Goal: Task Accomplishment & Management: Manage account settings

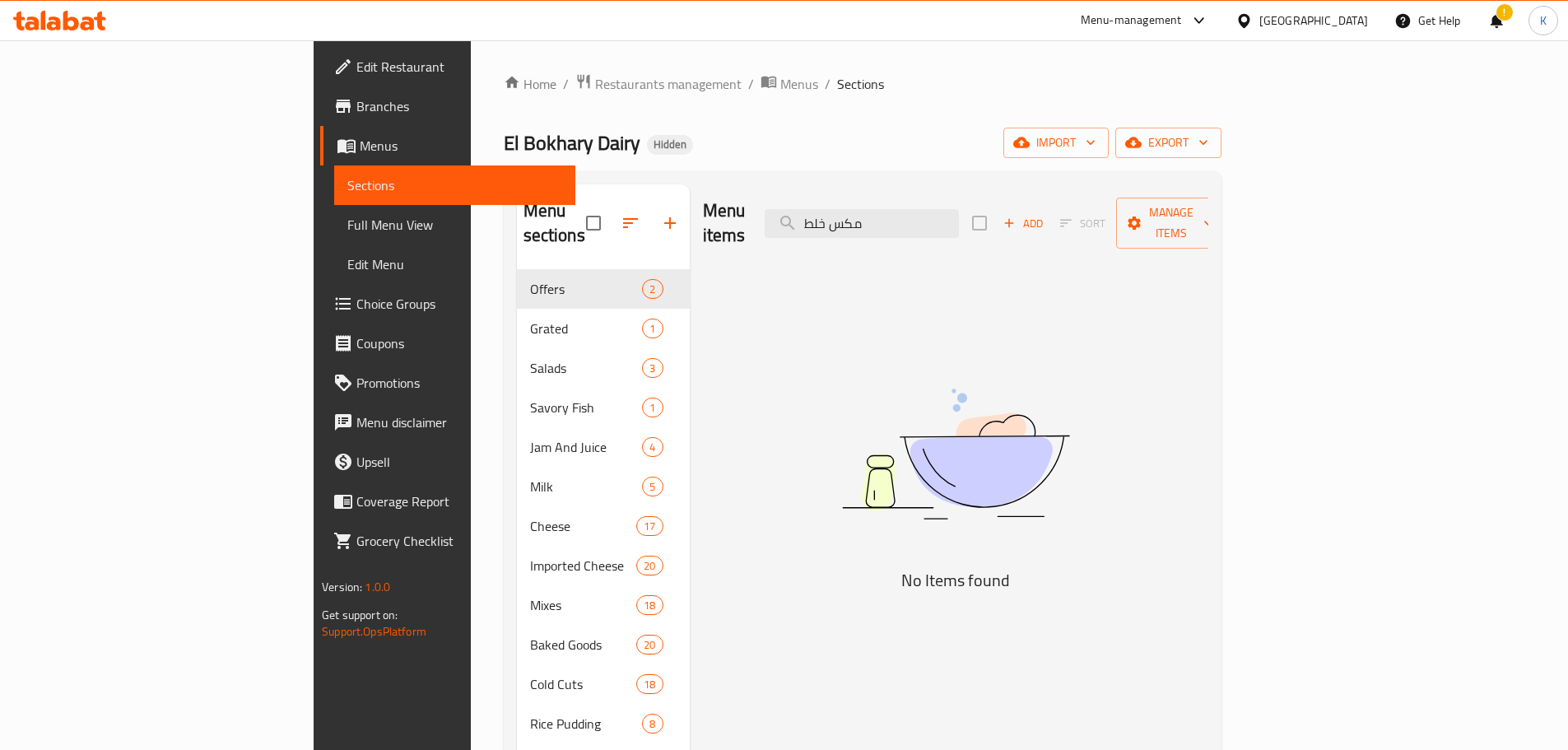
click at [81, 25] on icon at bounding box center [87, 23] width 14 height 14
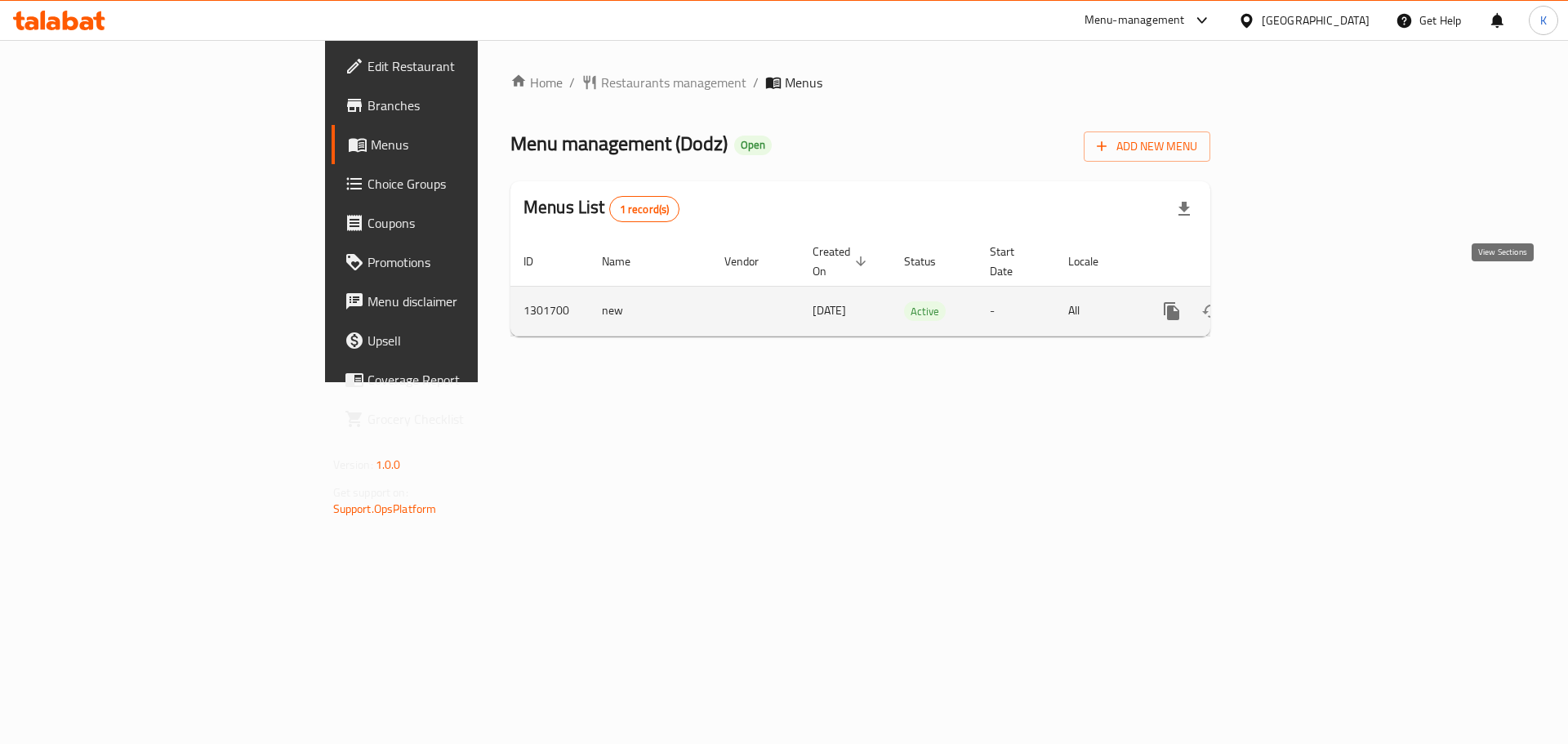
click at [1299, 301] on icon "enhanced table" at bounding box center [1289, 311] width 20 height 20
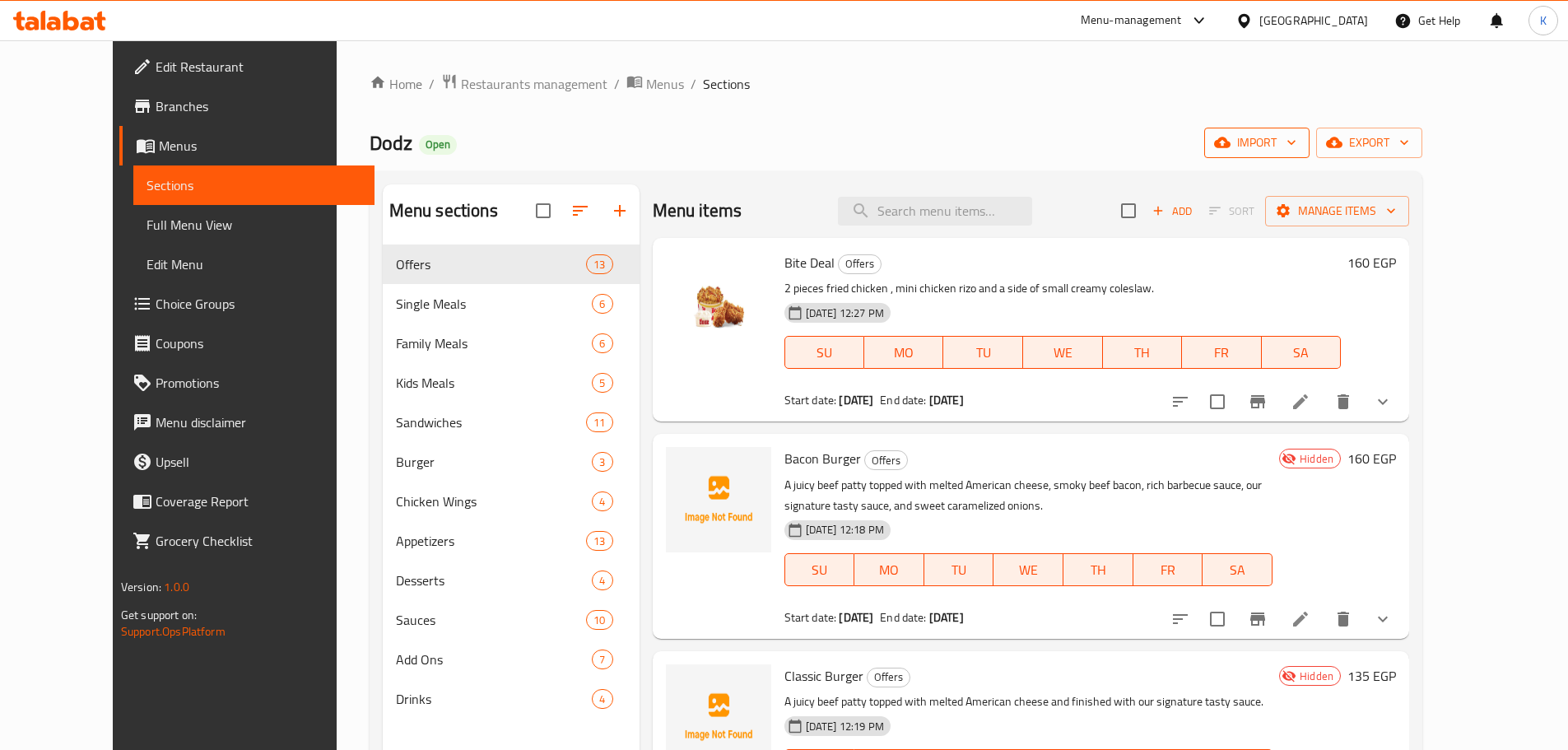
click at [1296, 142] on span "import" at bounding box center [1257, 142] width 79 height 21
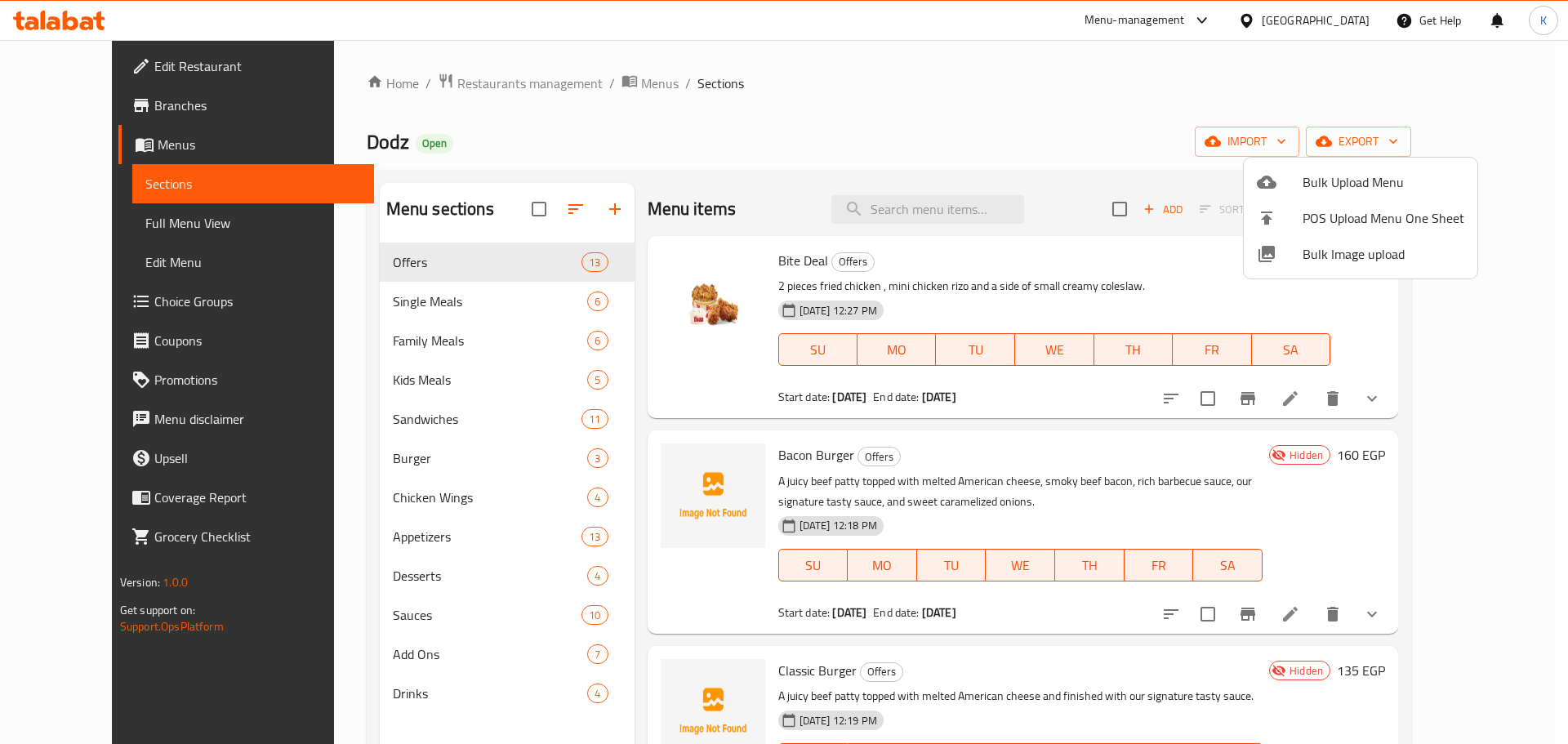
click at [1350, 250] on span "Bulk Image upload" at bounding box center [1383, 254] width 162 height 20
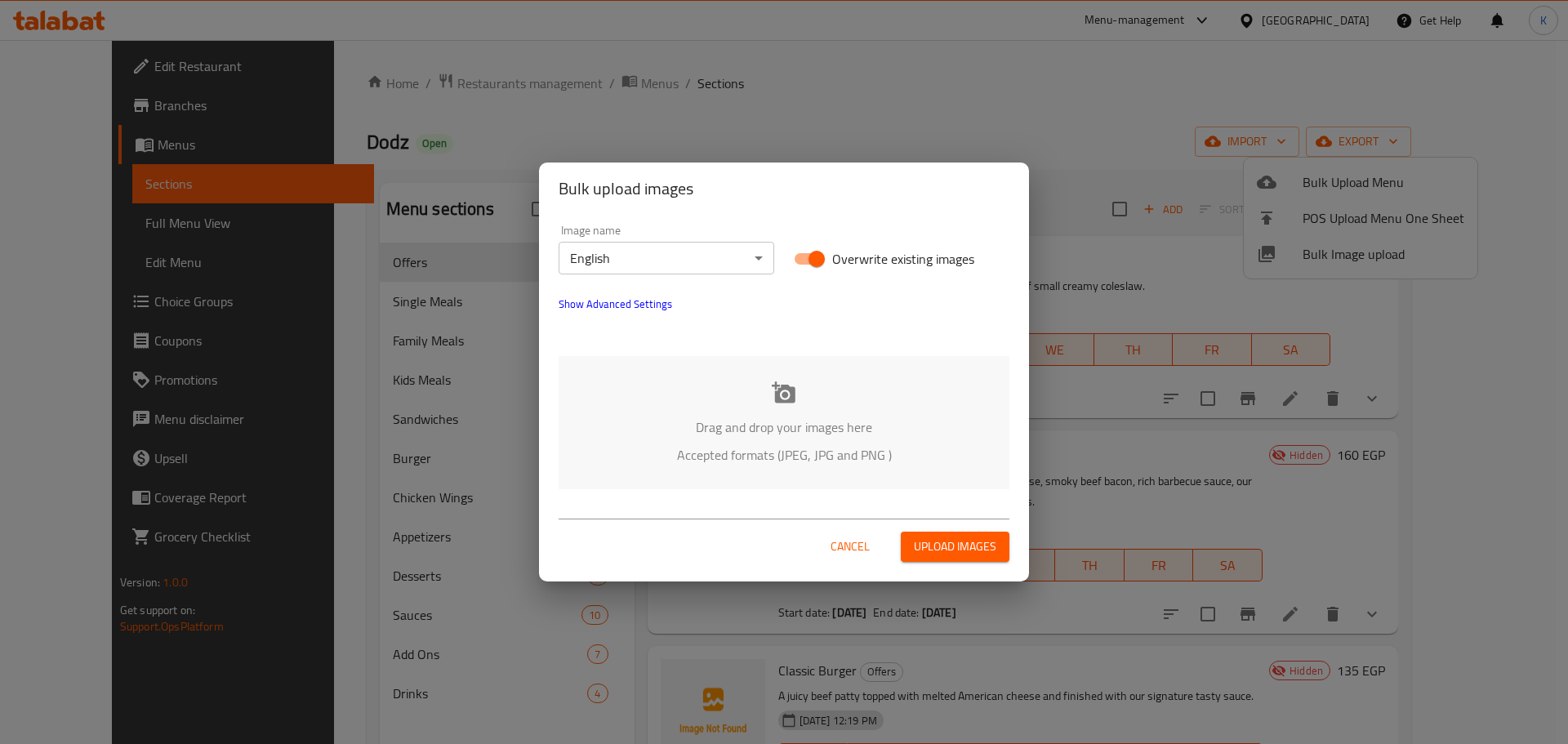
click at [793, 385] on icon at bounding box center [784, 393] width 25 height 25
click at [714, 399] on div "Drag and drop your images here Accepted formats (JPEG, JPG and PNG )" at bounding box center [784, 422] width 451 height 133
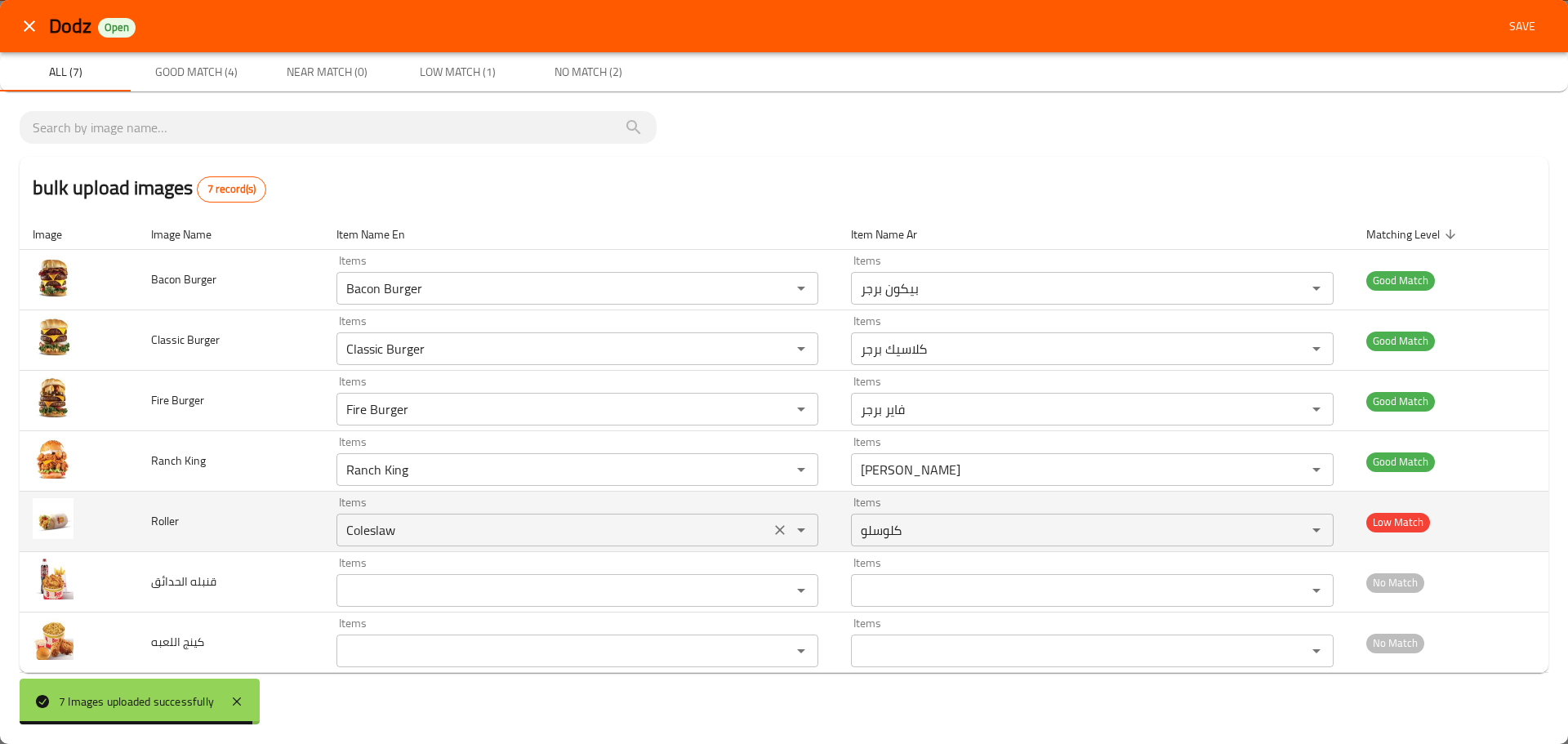
click at [775, 527] on icon "Clear" at bounding box center [780, 530] width 16 height 16
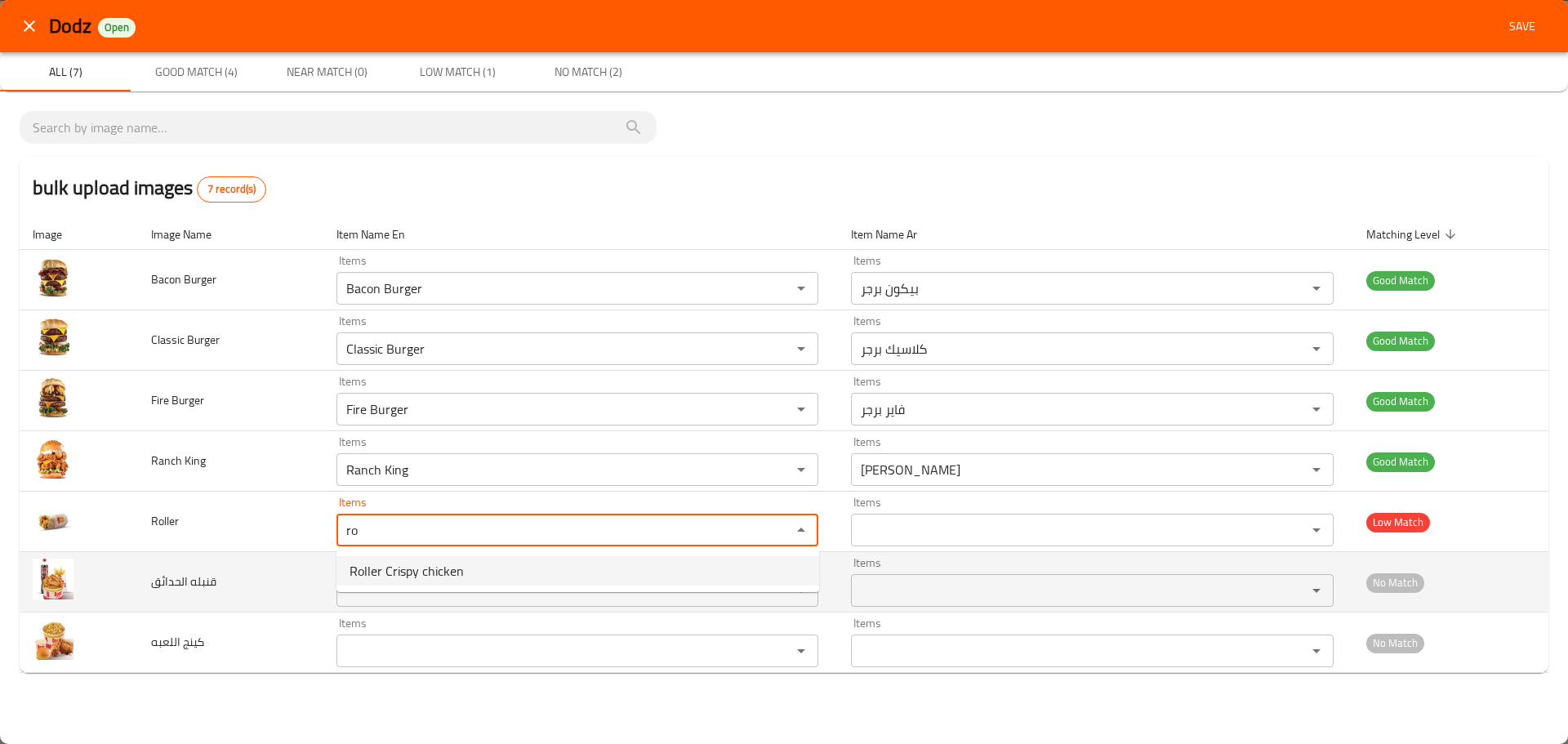
type input "ro"
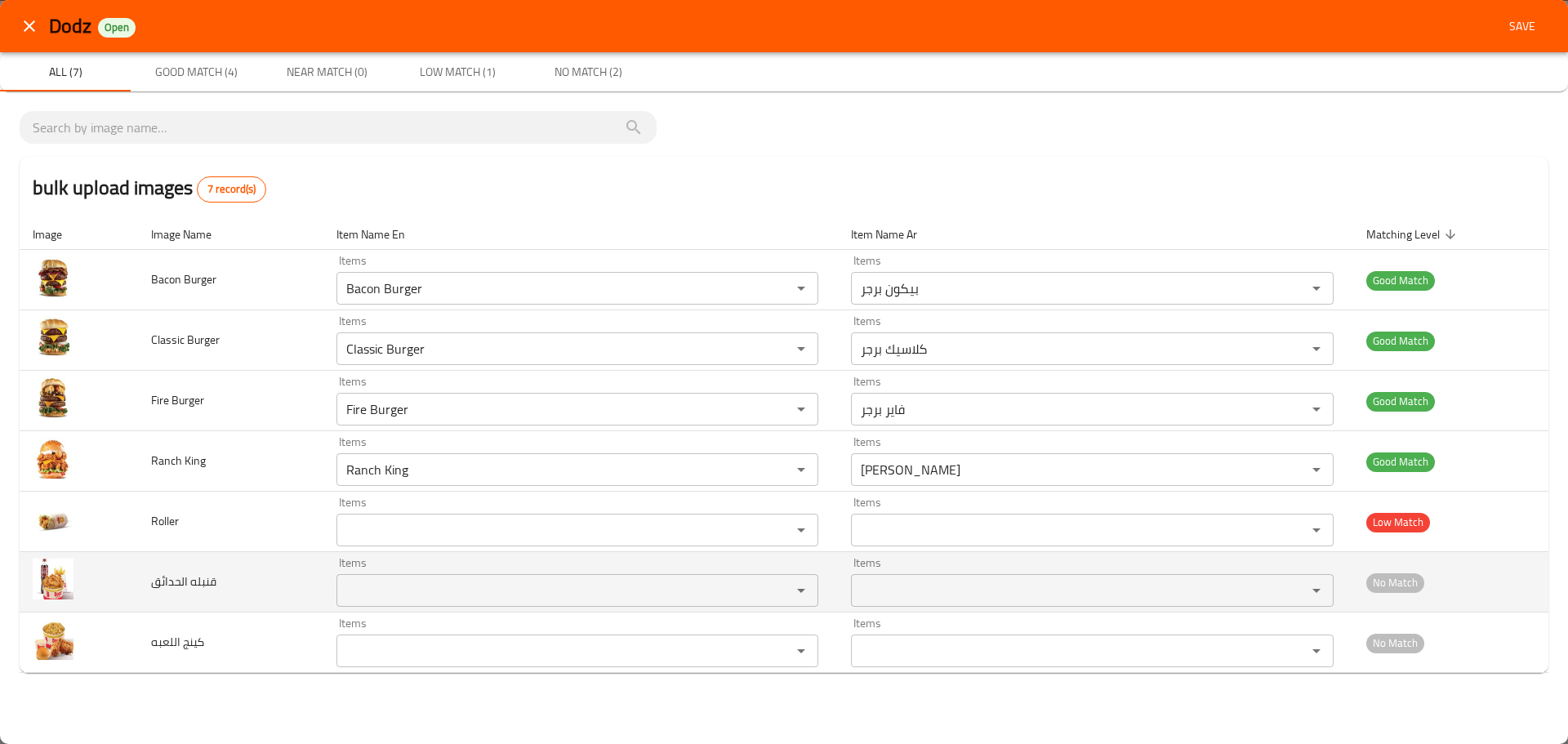
click at [232, 586] on td "قنبله الحدائق" at bounding box center [230, 582] width 185 height 60
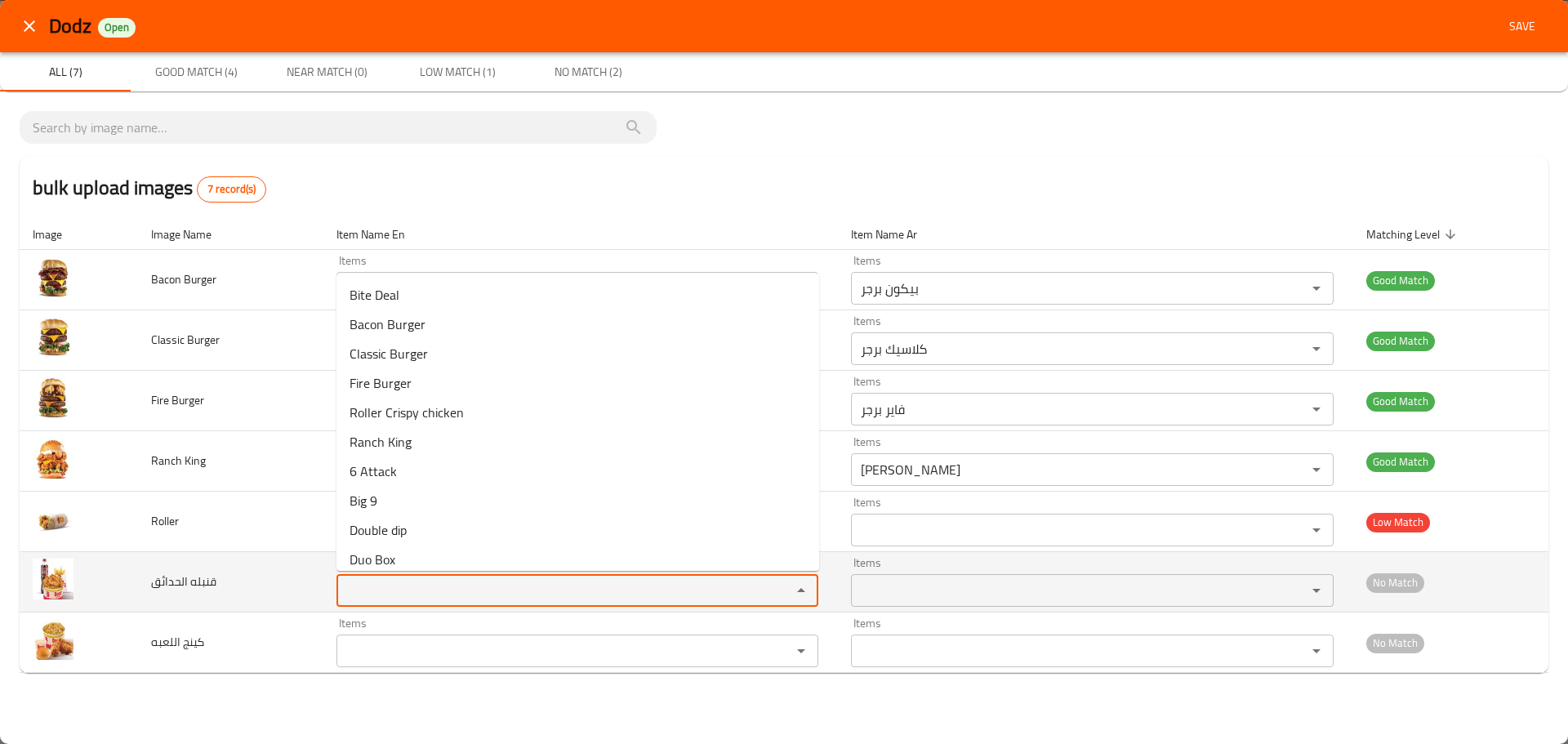
click at [370, 580] on الحدائق "Items" at bounding box center [553, 590] width 424 height 23
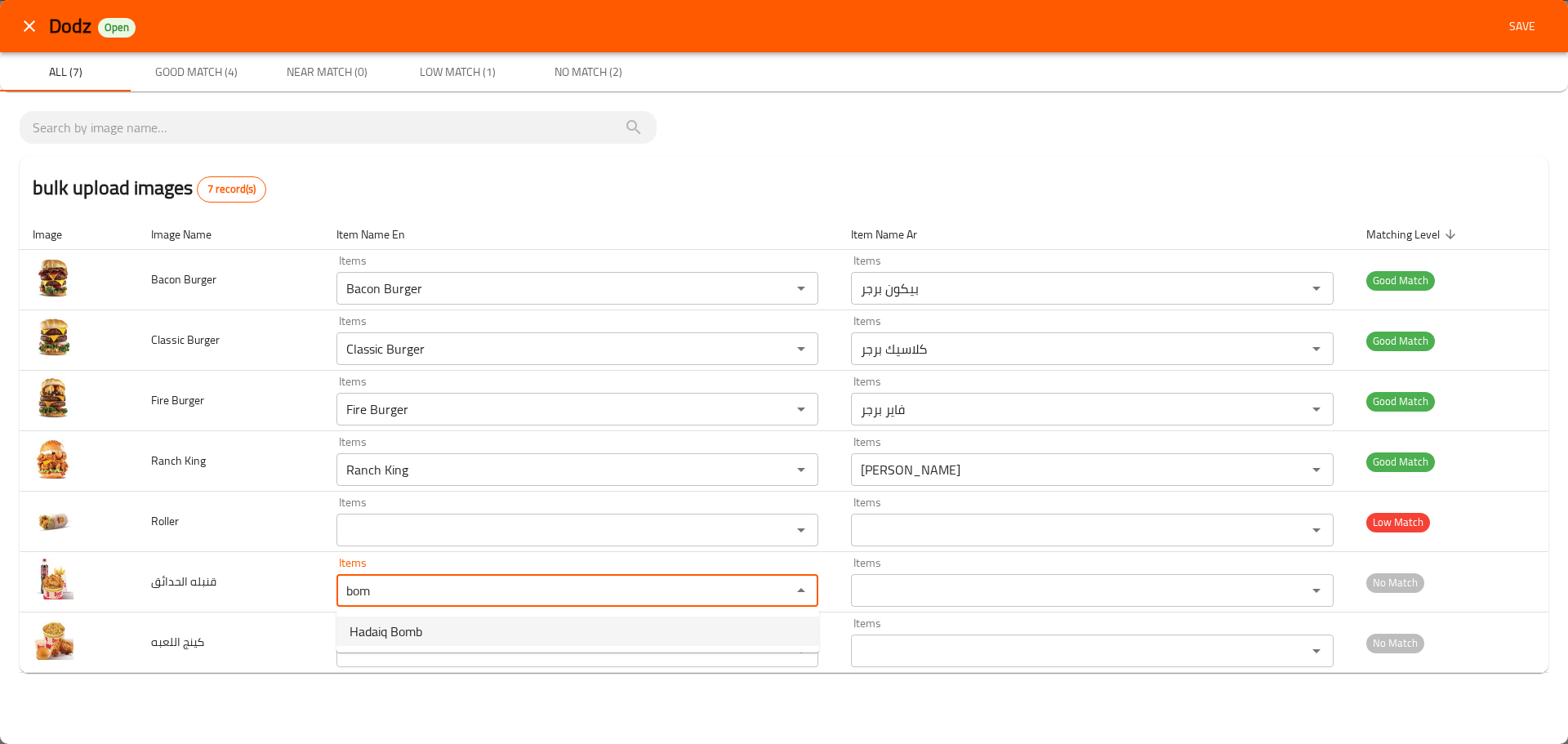
click at [409, 632] on span "Hadaiq Bomb" at bounding box center [386, 631] width 73 height 20
type الحدائق "Hadaiq Bomb"
type الحدائق-ar "قنبلة الحدائق"
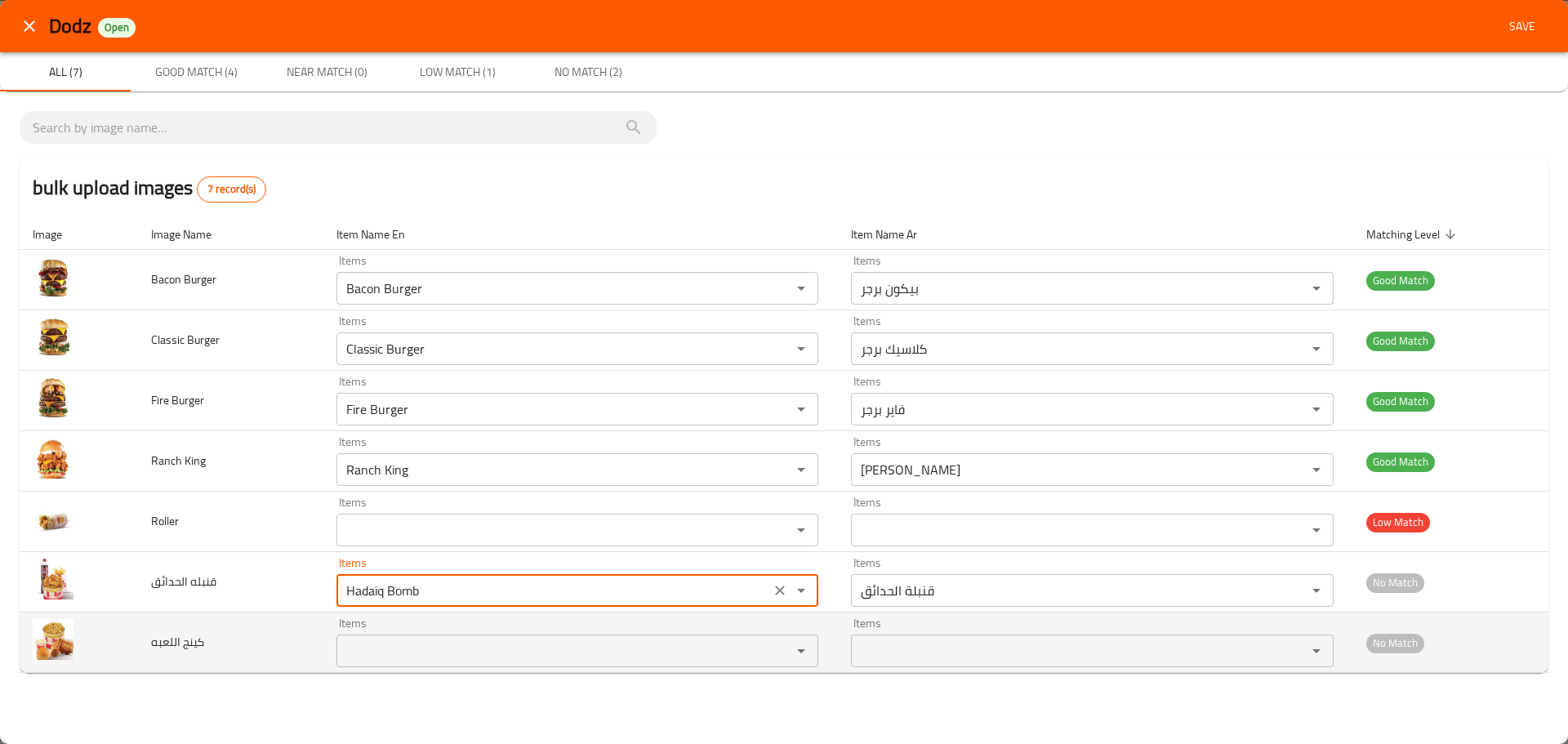
type الحدائق "Hadaiq Bomb"
click at [408, 643] on اللعبه "Items" at bounding box center [553, 651] width 424 height 23
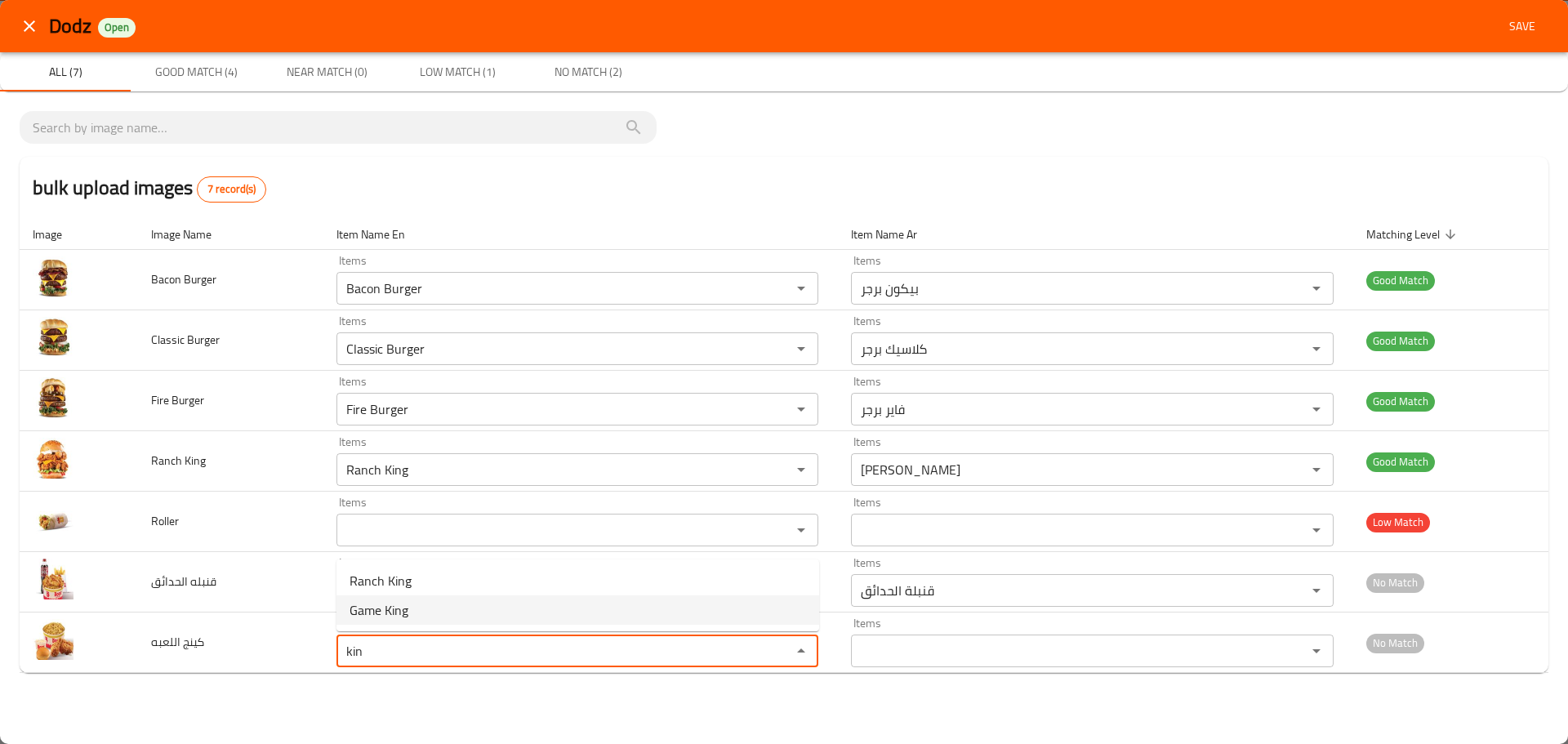
click at [401, 611] on span "Game King" at bounding box center [379, 610] width 59 height 20
type اللعبه "Game King"
type اللعبه-ar "كينج اللعبة"
type اللعبه "Game King"
click at [1531, 33] on span "Save" at bounding box center [1522, 26] width 39 height 20
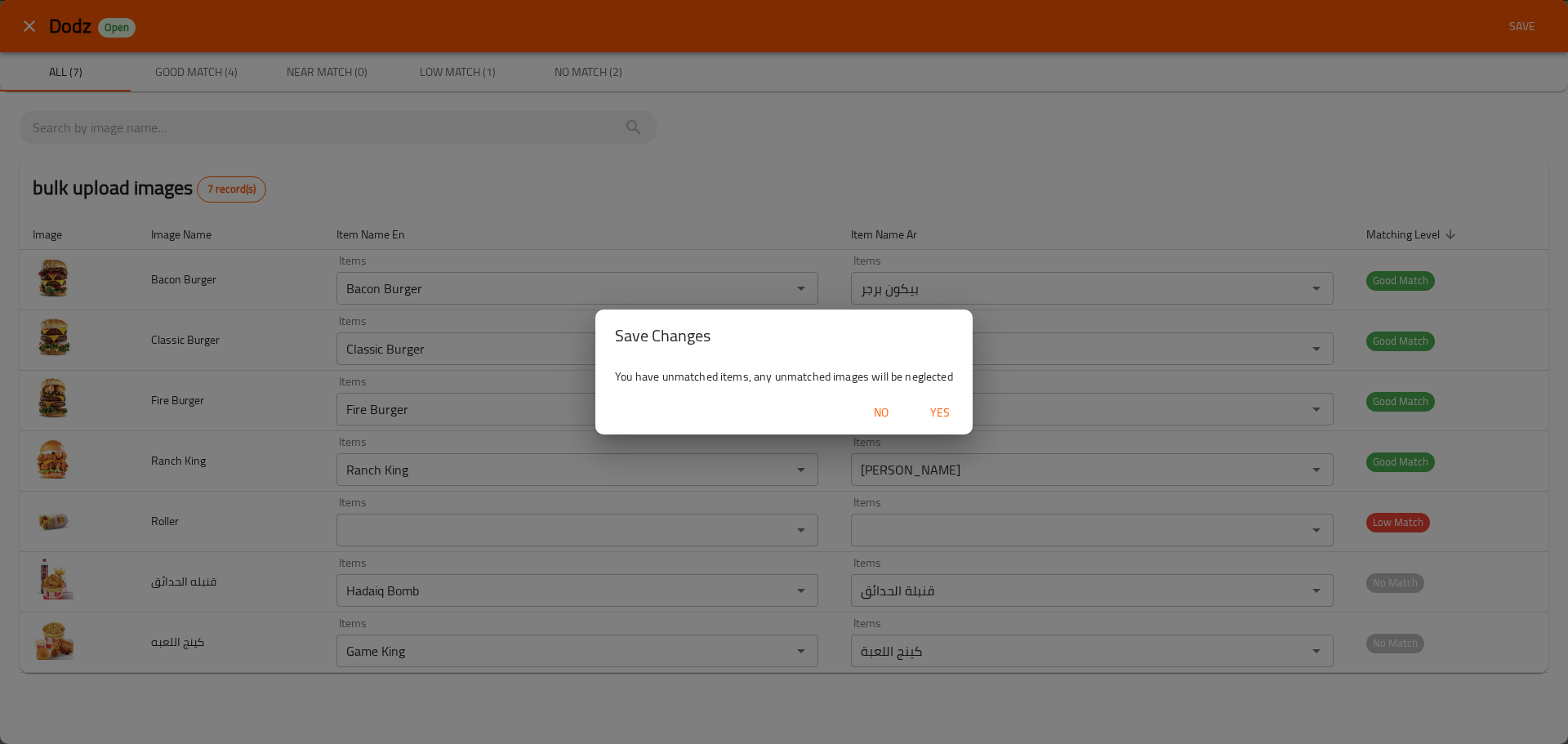
click at [934, 409] on span "Yes" at bounding box center [940, 412] width 39 height 20
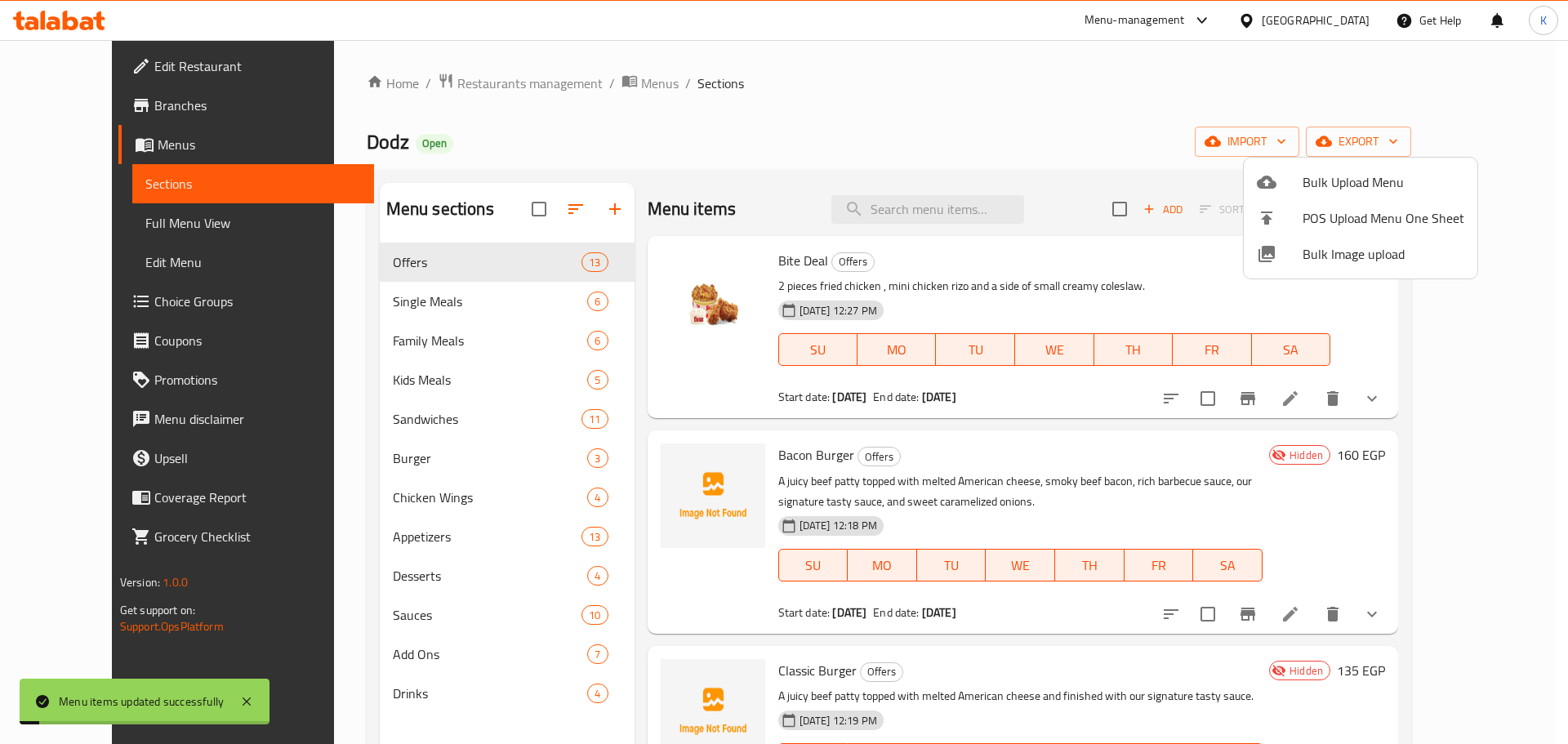
click at [900, 151] on div at bounding box center [784, 372] width 1568 height 744
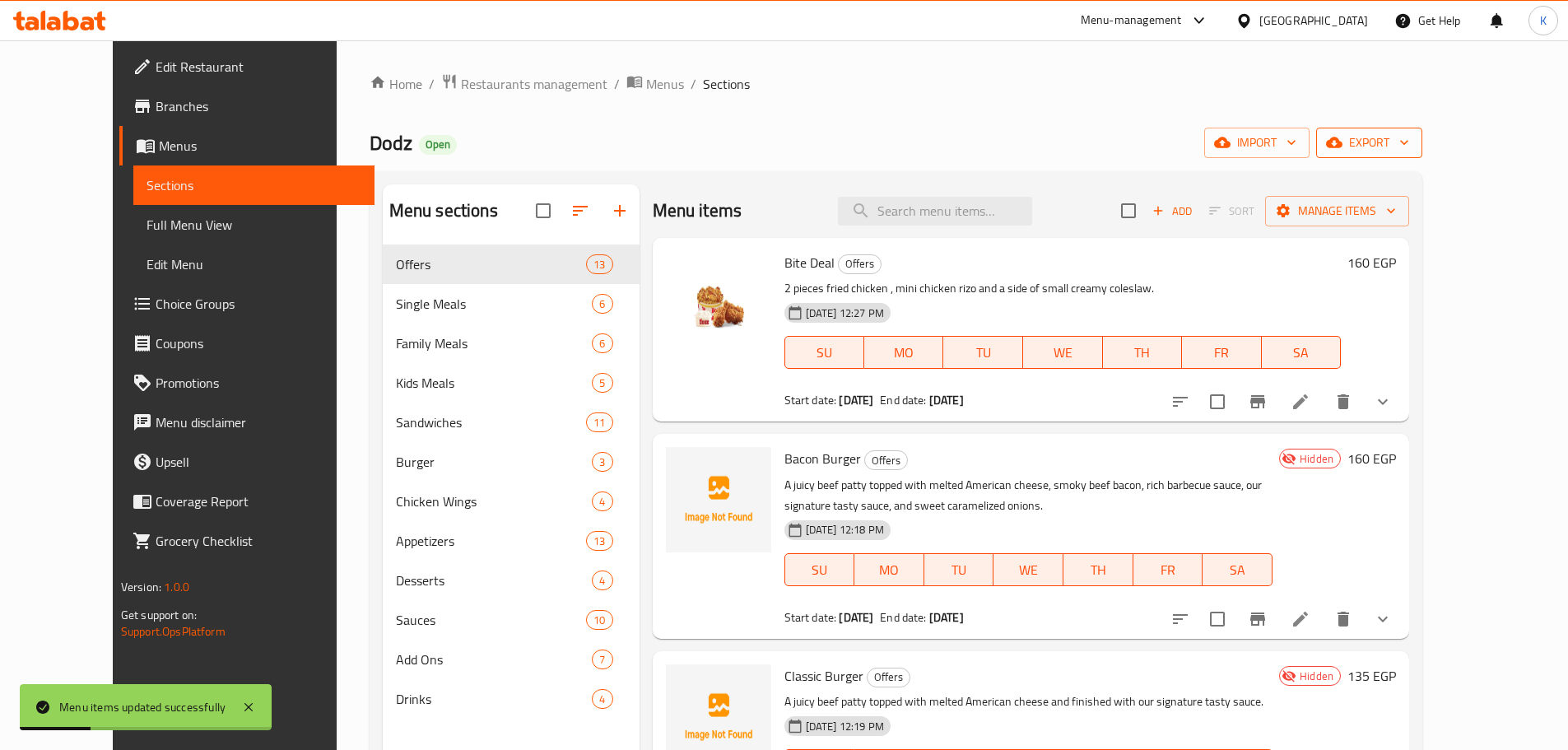
click at [1409, 141] on span "export" at bounding box center [1369, 142] width 80 height 21
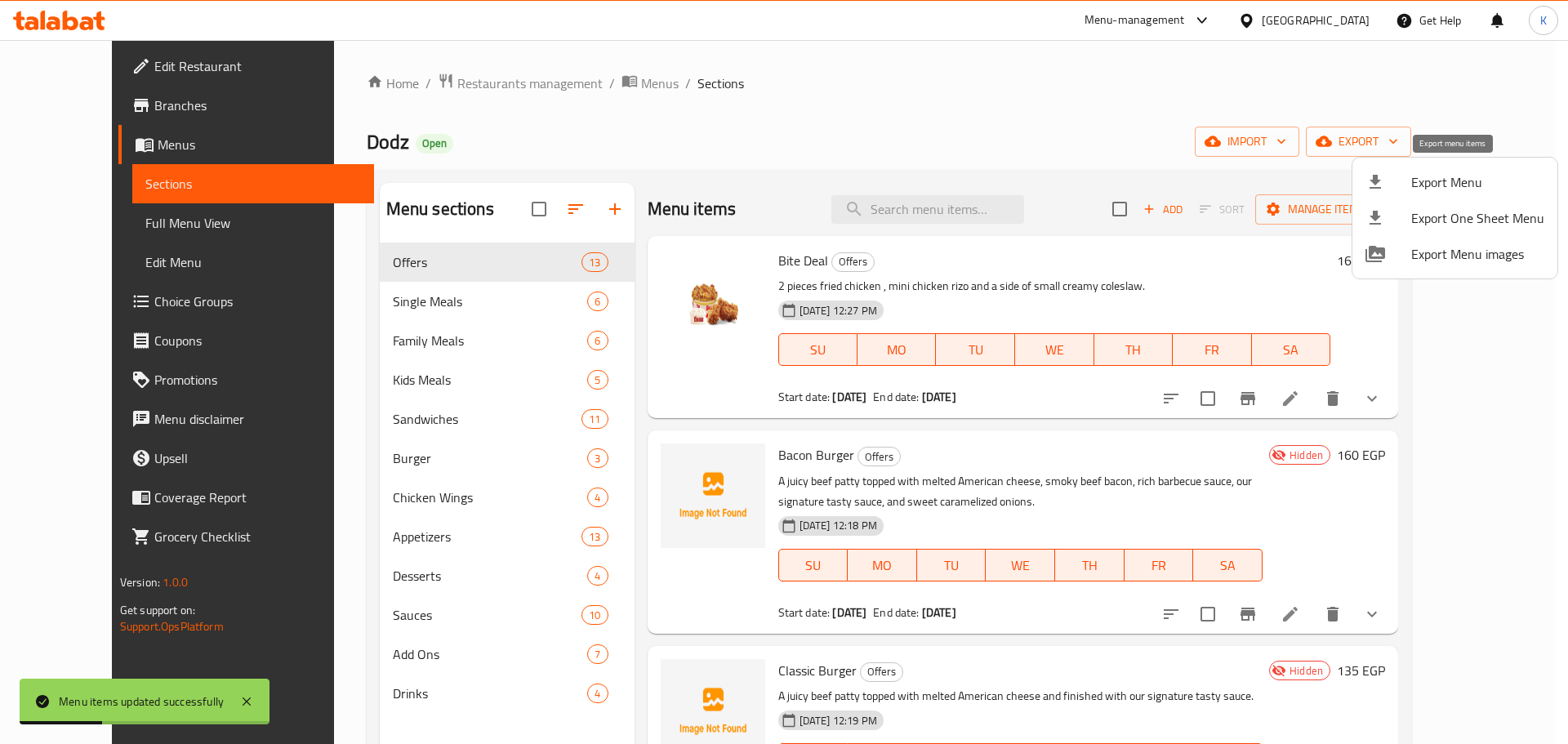
click at [1408, 176] on div at bounding box center [1388, 182] width 46 height 20
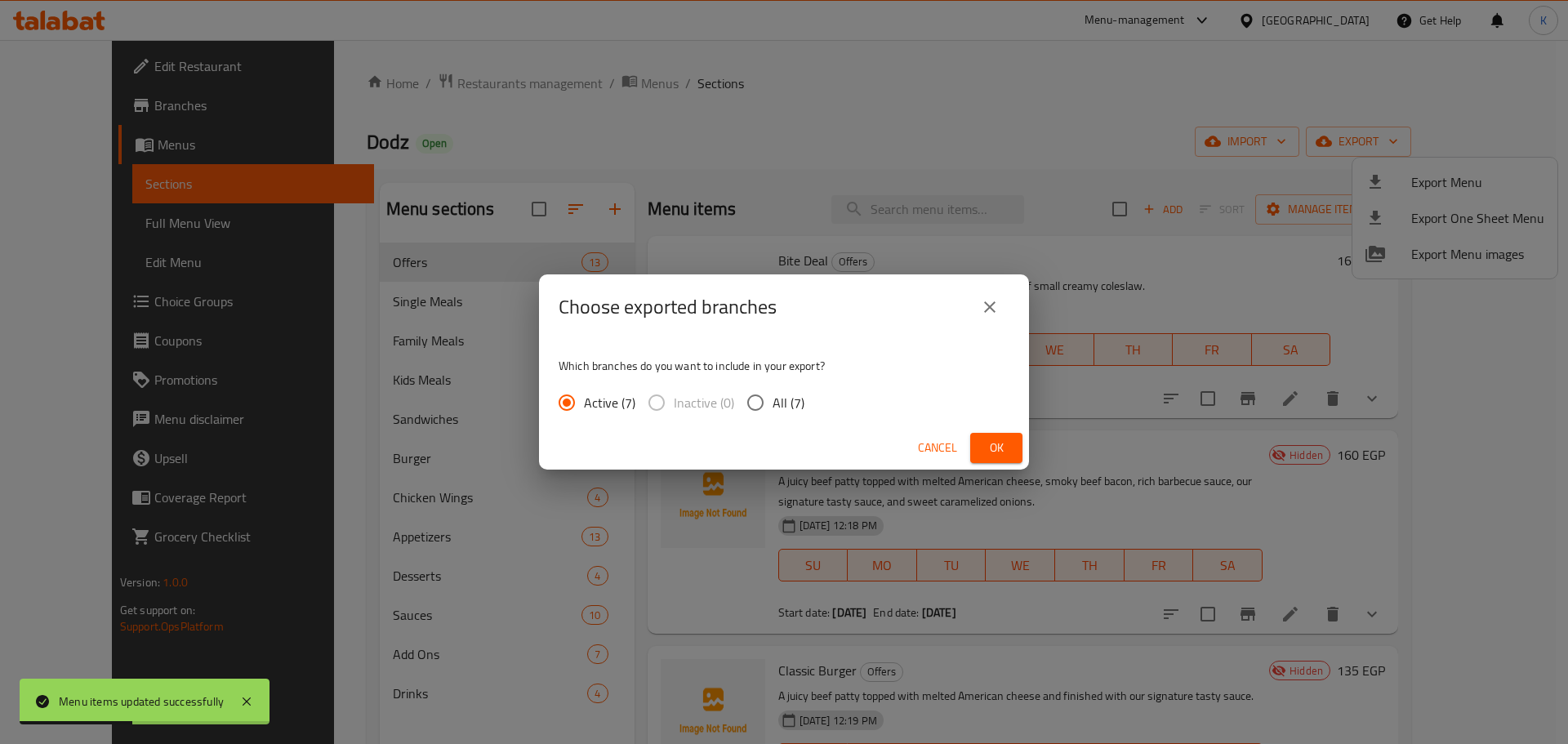
click at [786, 404] on span "All (7)" at bounding box center [788, 403] width 32 height 20
click at [773, 404] on input "All (7)" at bounding box center [756, 403] width 34 height 34
radio input "true"
click at [997, 452] on span "Ok" at bounding box center [996, 448] width 26 height 20
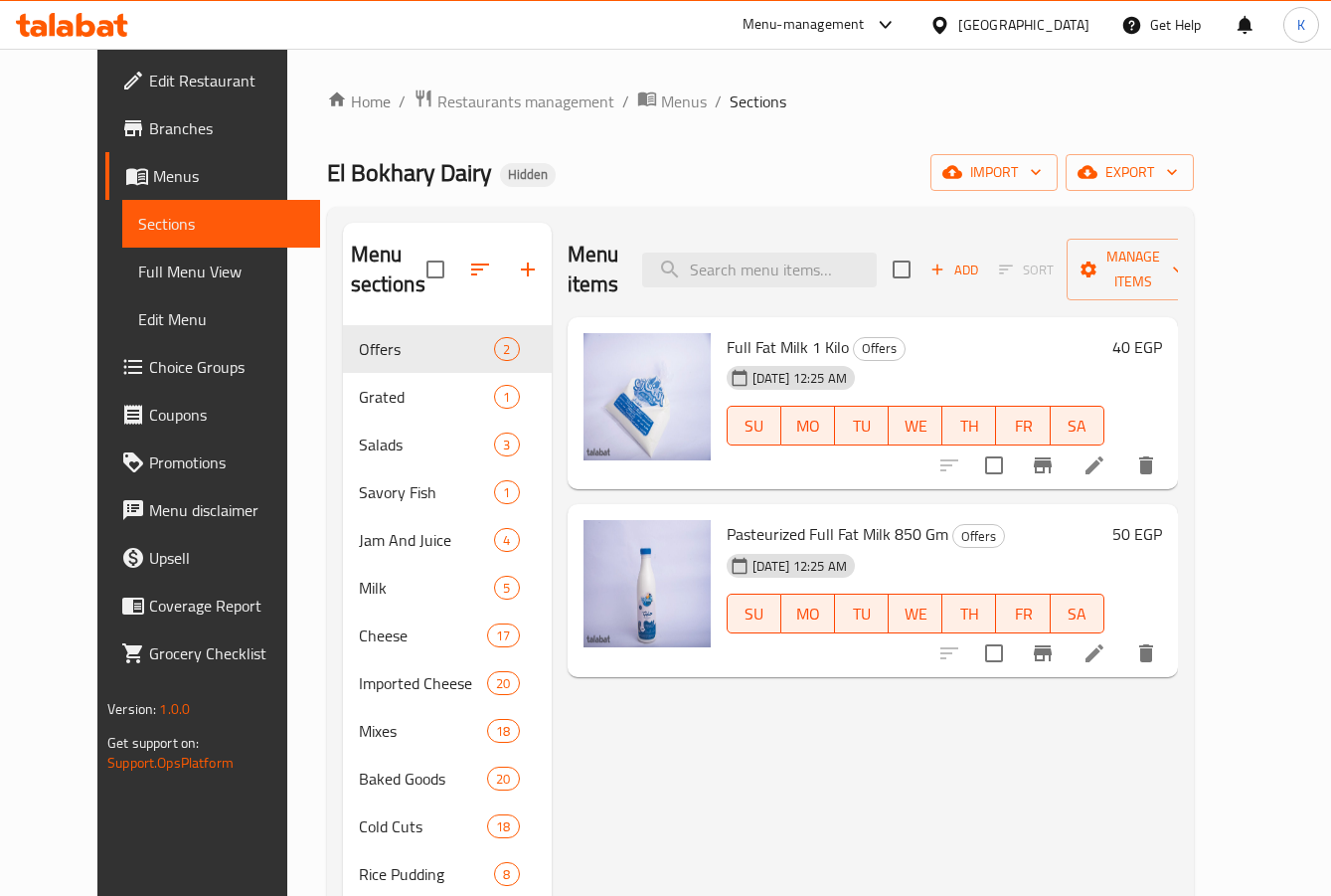
click at [1078, 36] on div "[GEOGRAPHIC_DATA]" at bounding box center [1025, 25] width 131 height 22
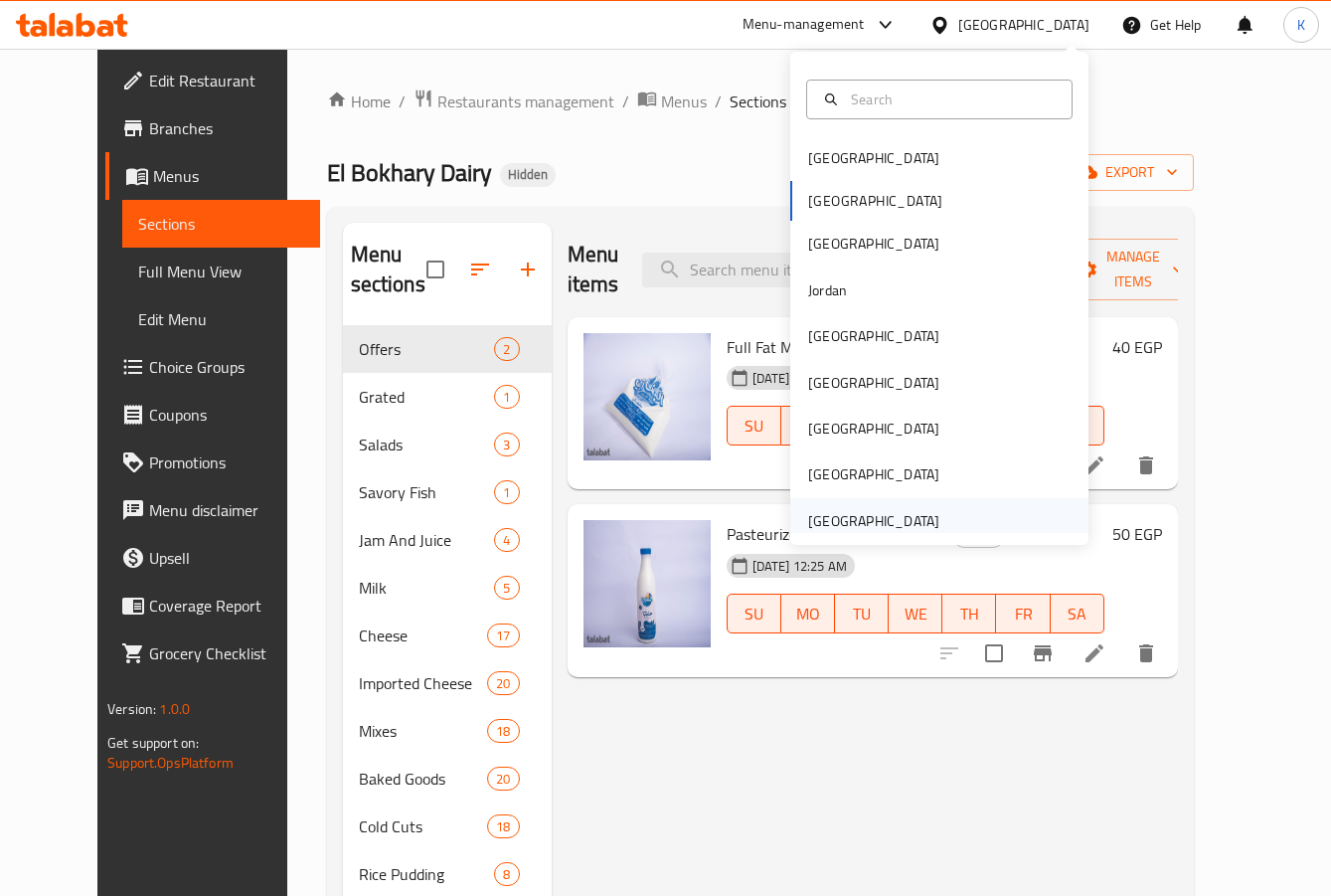
click at [894, 522] on div "United Arab Emirates" at bounding box center [874, 521] width 131 height 22
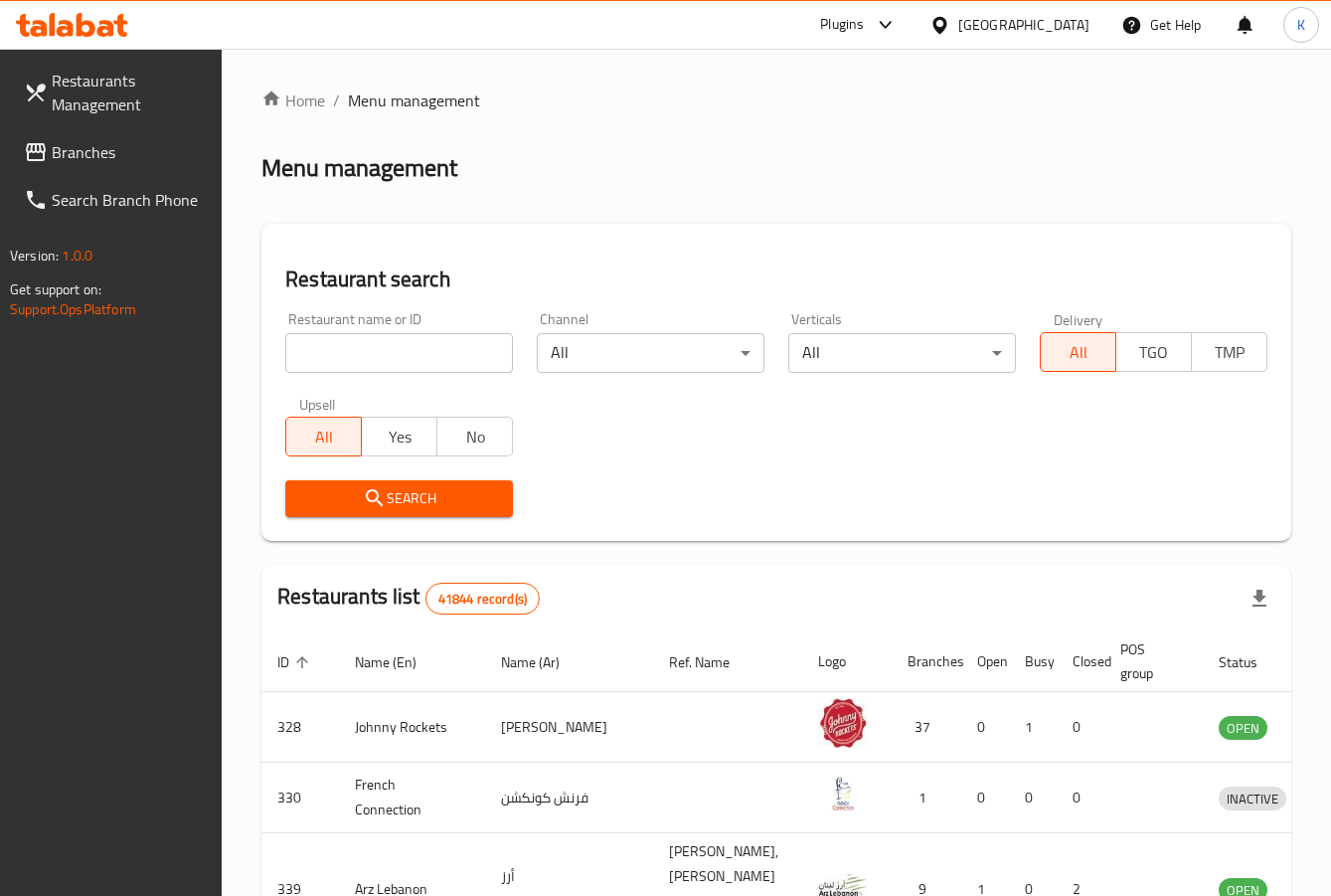
click at [124, 148] on span "Branches" at bounding box center [129, 152] width 155 height 24
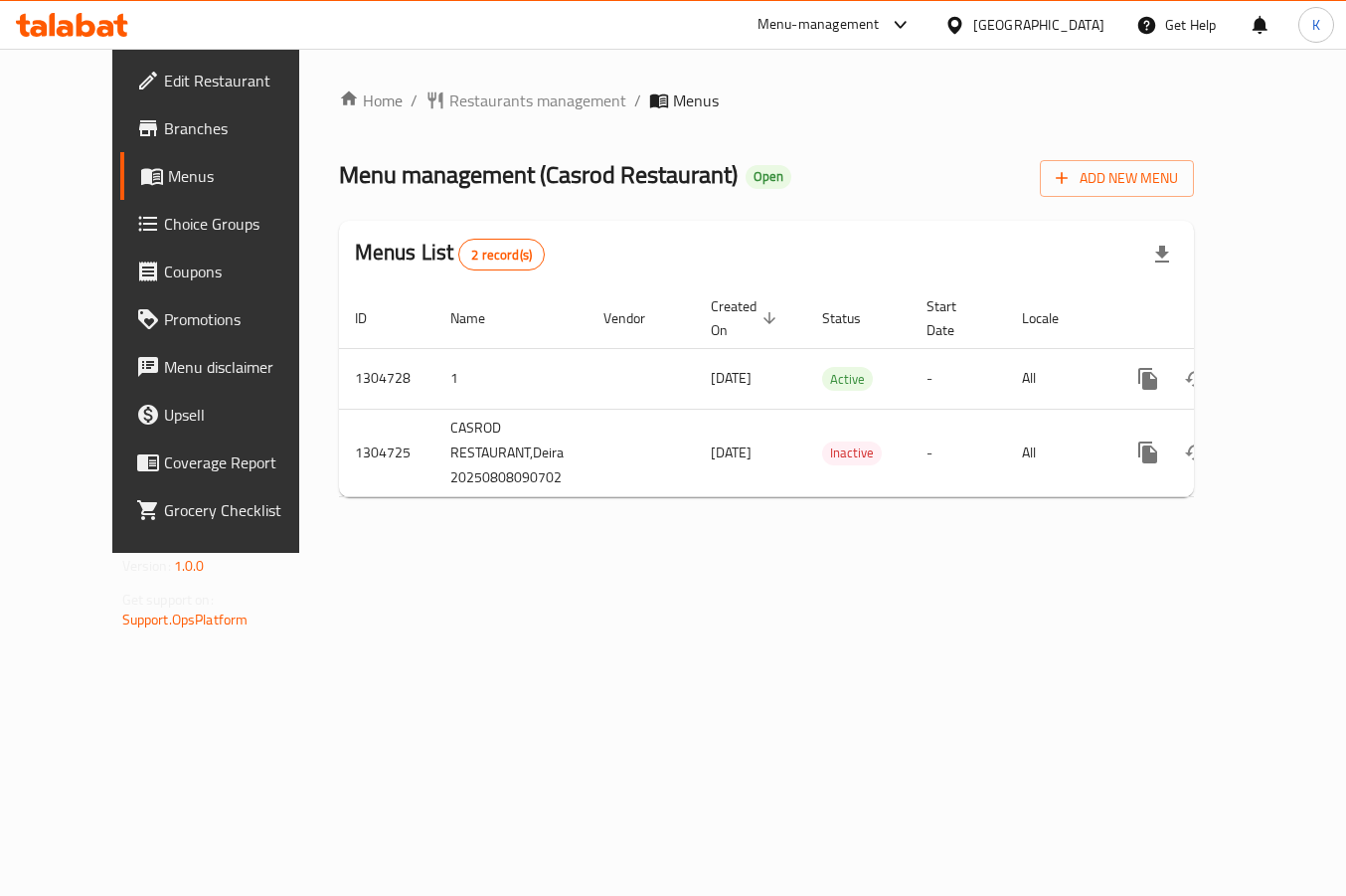
drag, startPoint x: 954, startPoint y: 631, endPoint x: 1273, endPoint y: 419, distance: 383.0
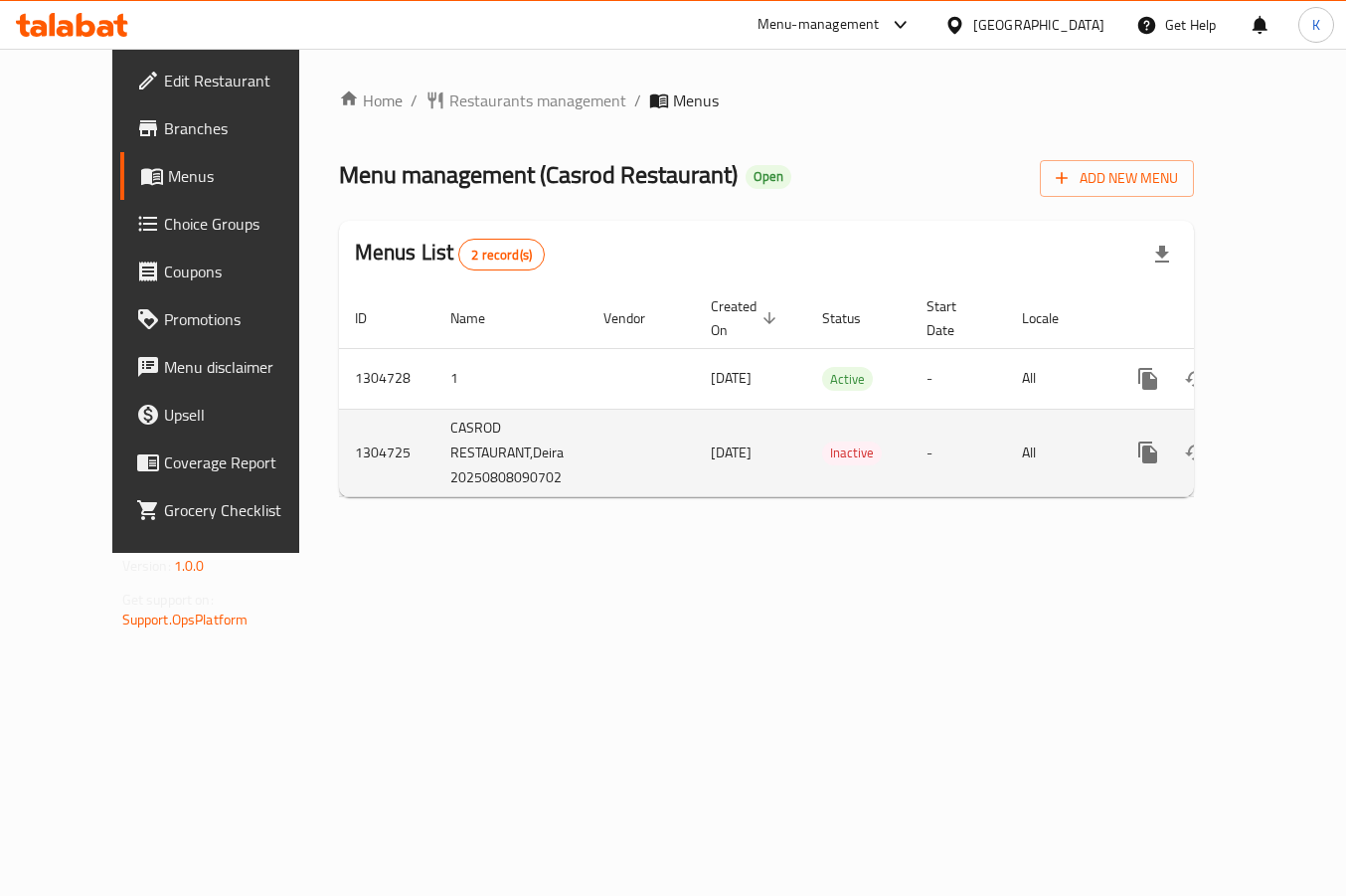
click at [959, 553] on div "Home / Restaurants management / Menus Menu management ( Casrod Restaurant ) Ope…" at bounding box center [767, 300] width 936 height 504
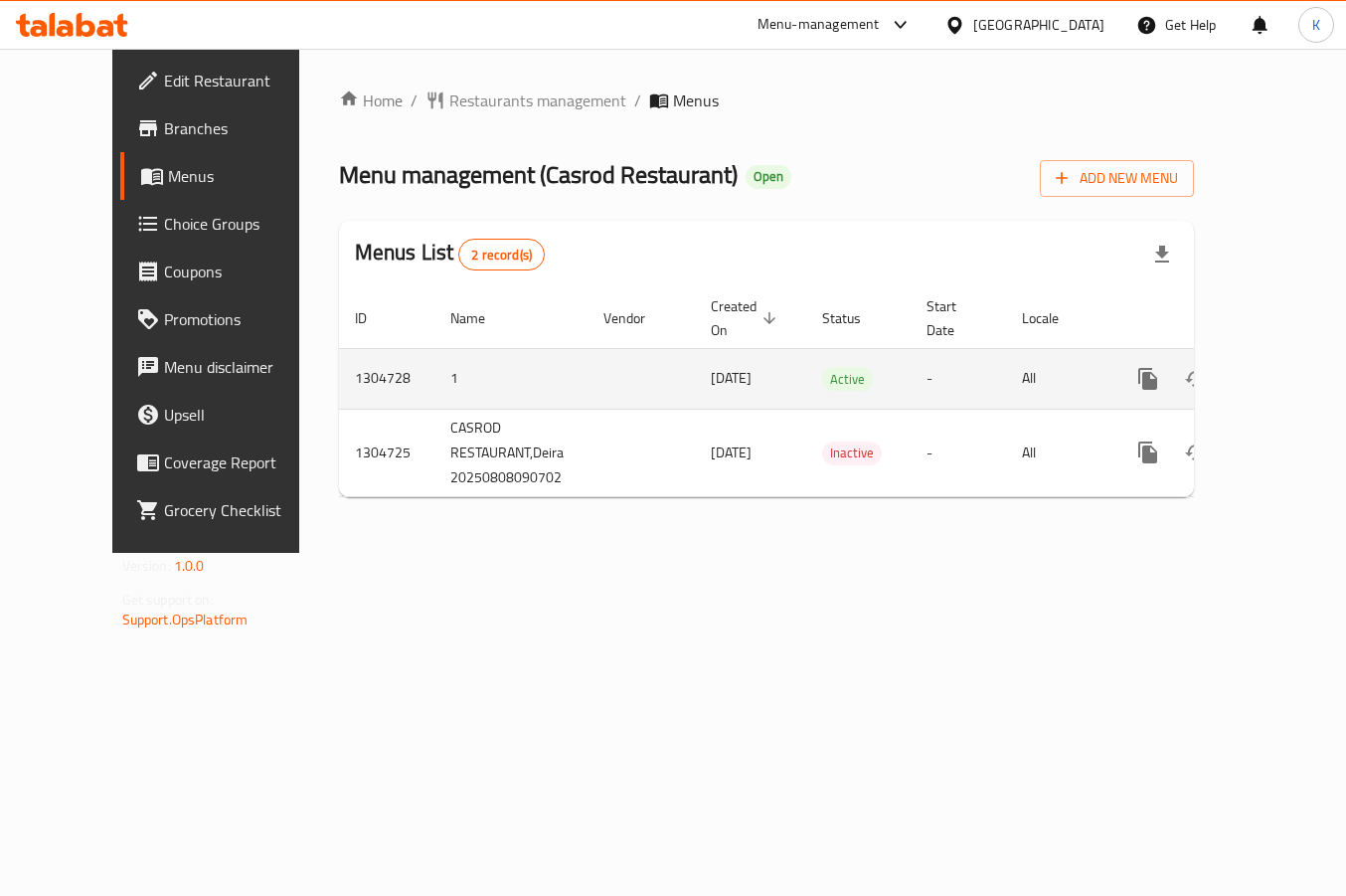
click at [1282, 370] on icon "enhanced table" at bounding box center [1291, 379] width 18 height 18
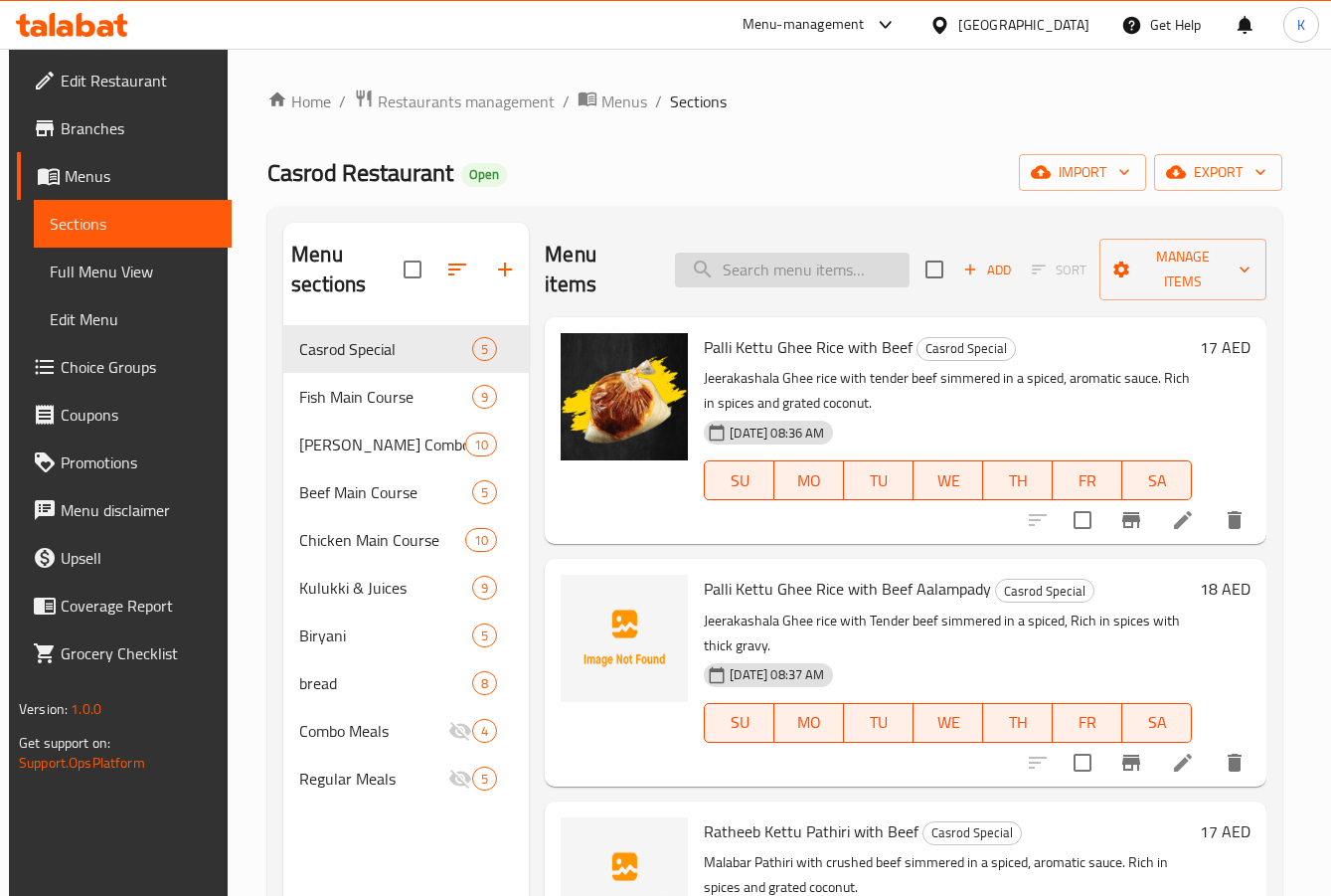
click at [770, 280] on input "search" at bounding box center [793, 269] width 235 height 35
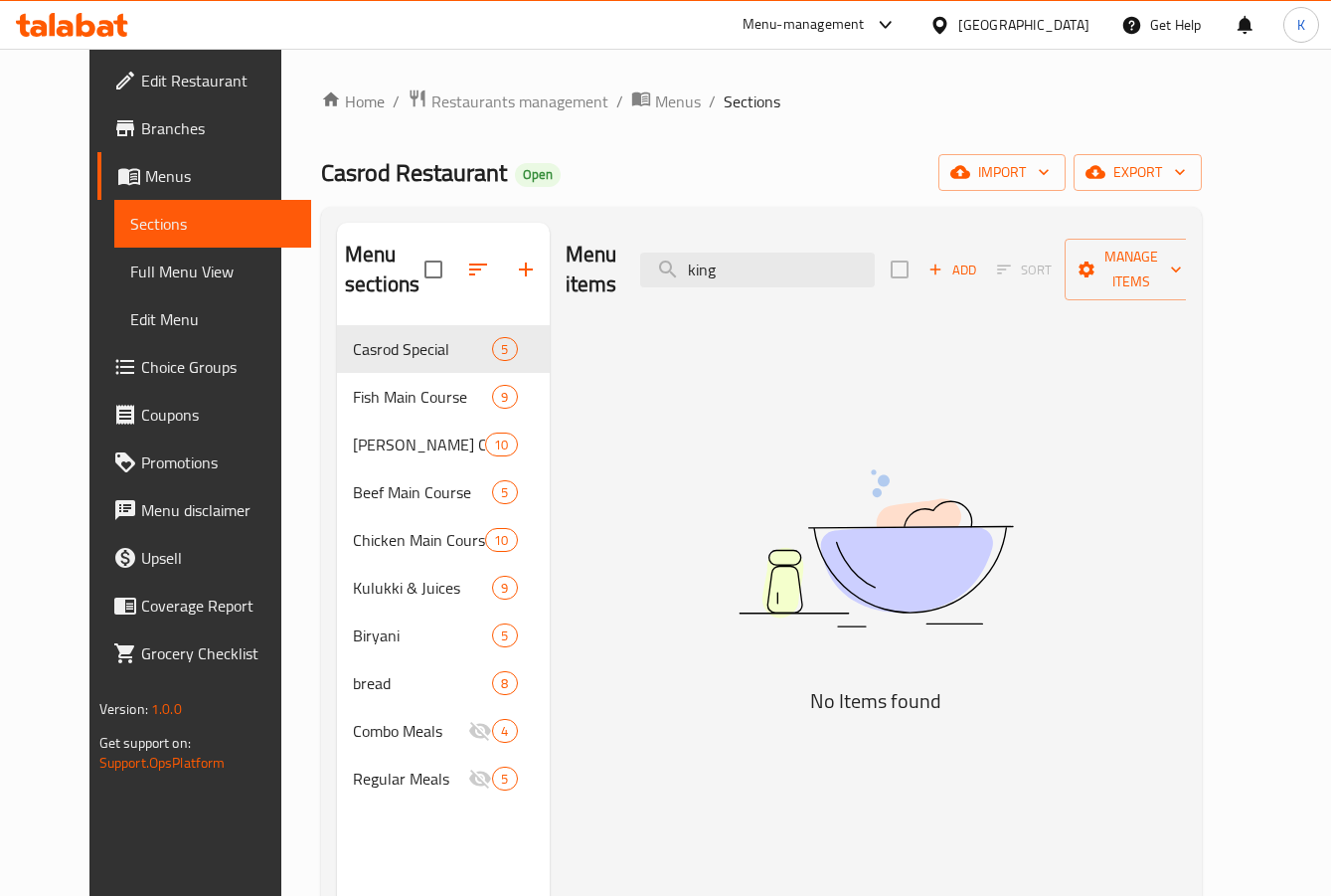
type input "king"
click at [983, 27] on div "United Arab Emirates" at bounding box center [1025, 25] width 131 height 22
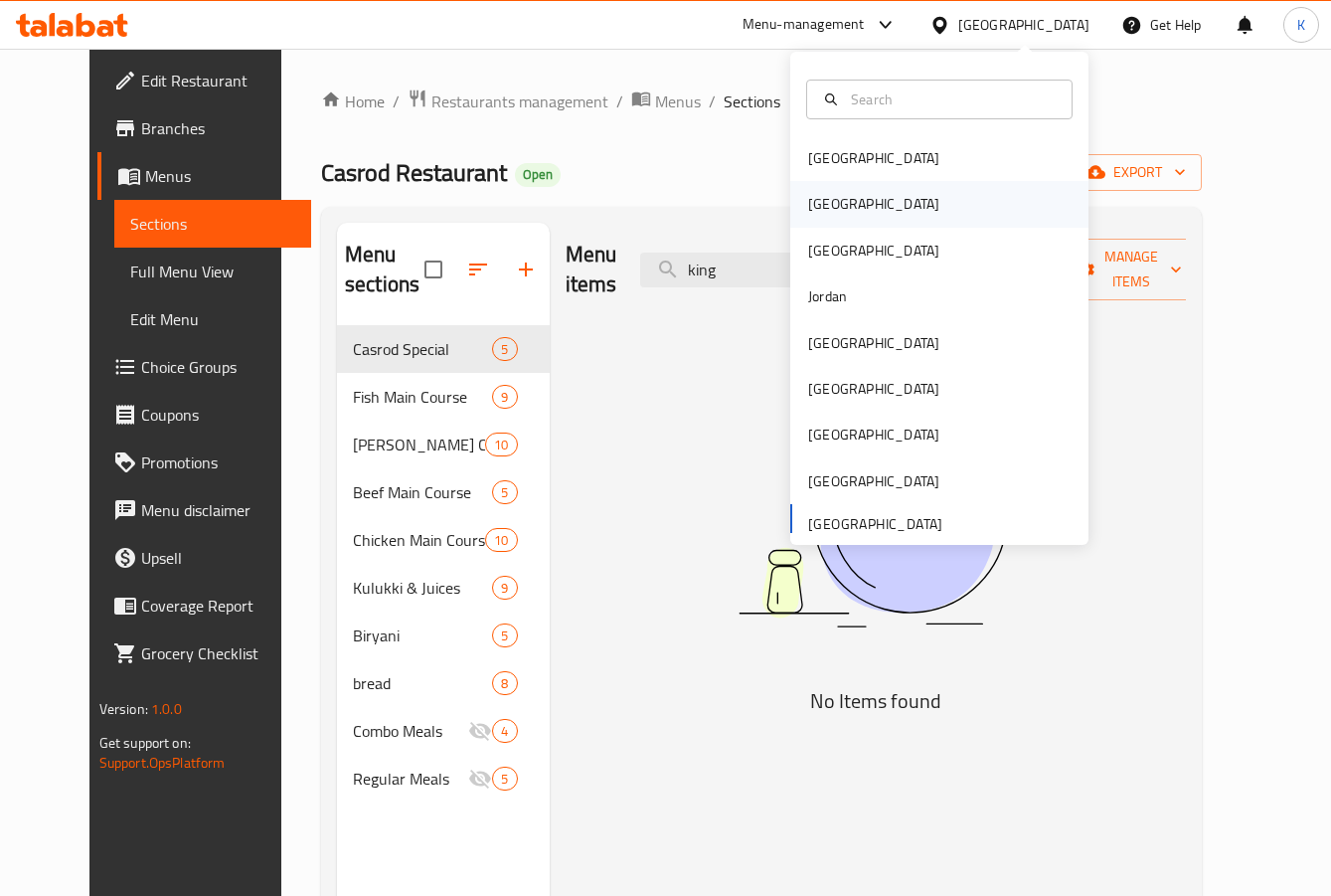
click at [848, 206] on div "[GEOGRAPHIC_DATA]" at bounding box center [940, 204] width 298 height 46
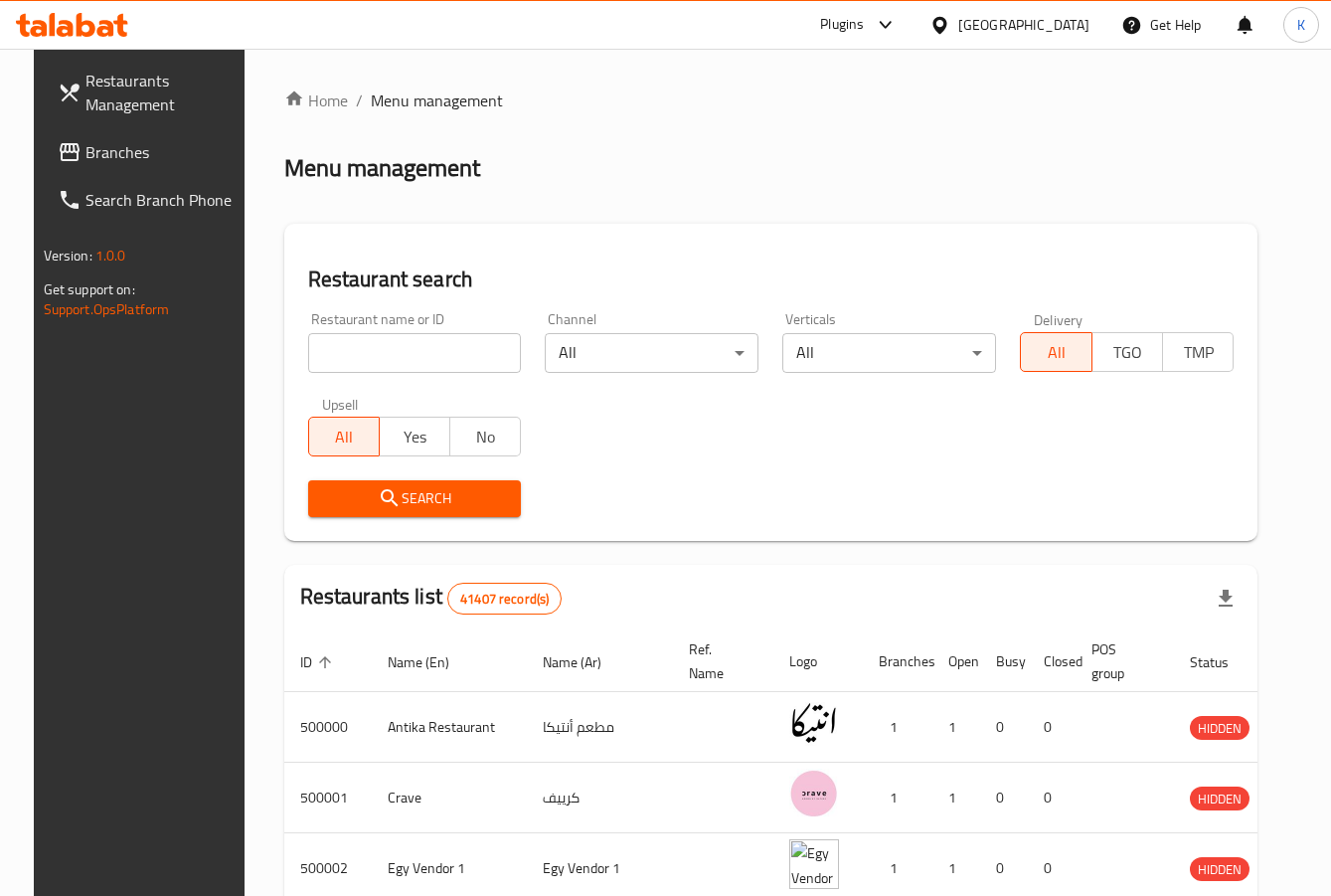
click at [119, 152] on span "Branches" at bounding box center [163, 152] width 155 height 24
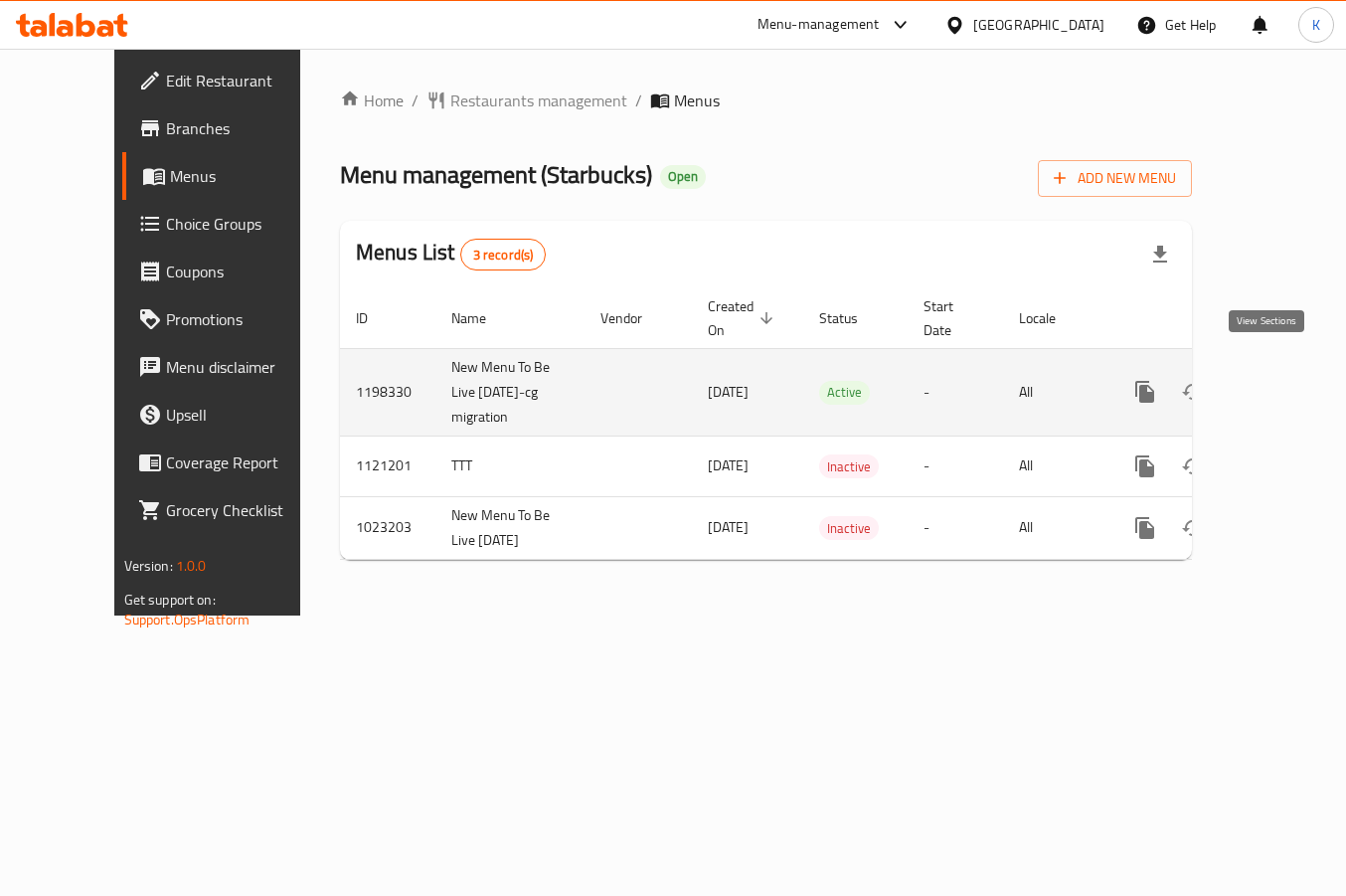
click at [1279, 383] on icon "enhanced table" at bounding box center [1288, 392] width 18 height 18
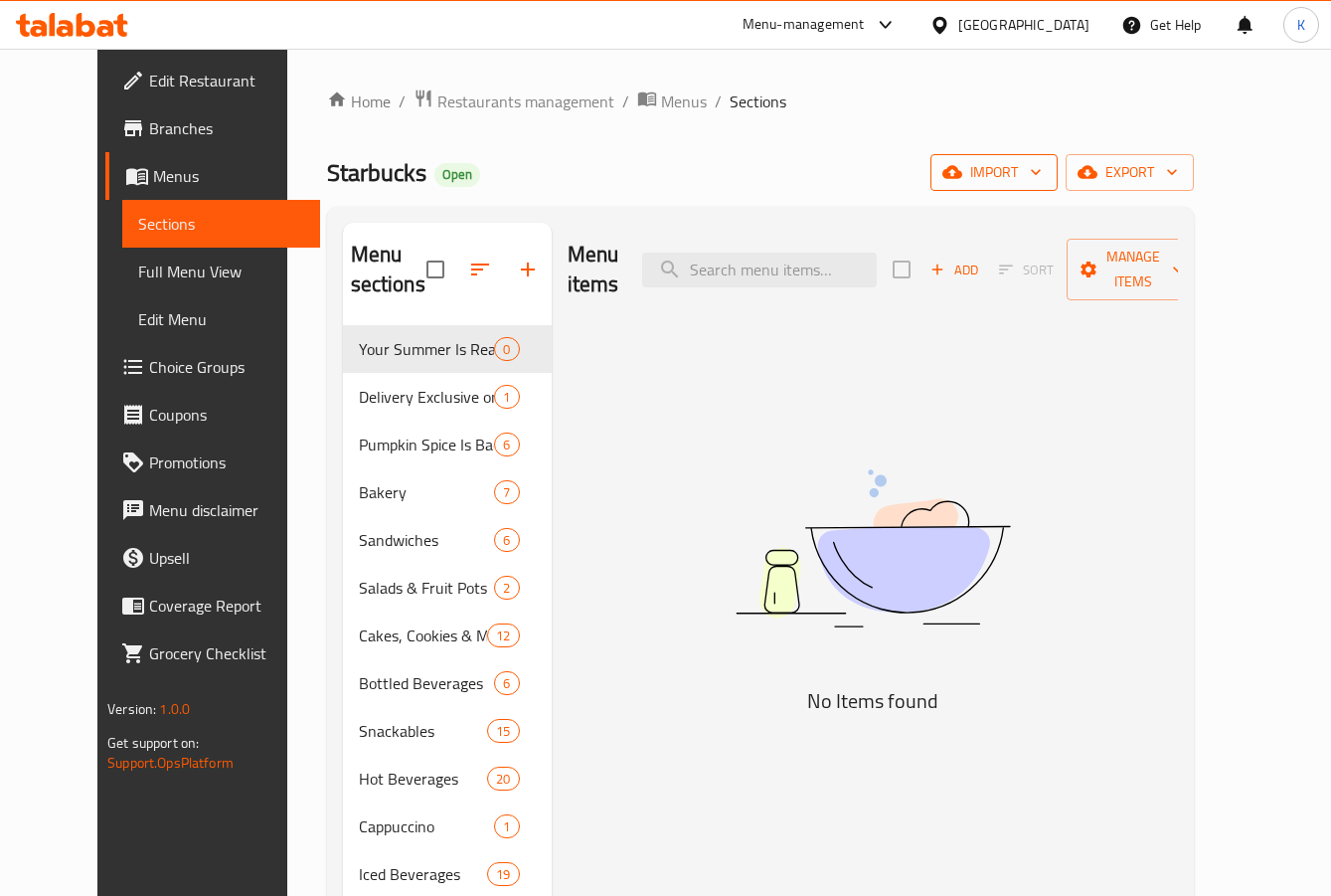
click at [1046, 174] on icon "button" at bounding box center [1037, 172] width 20 height 20
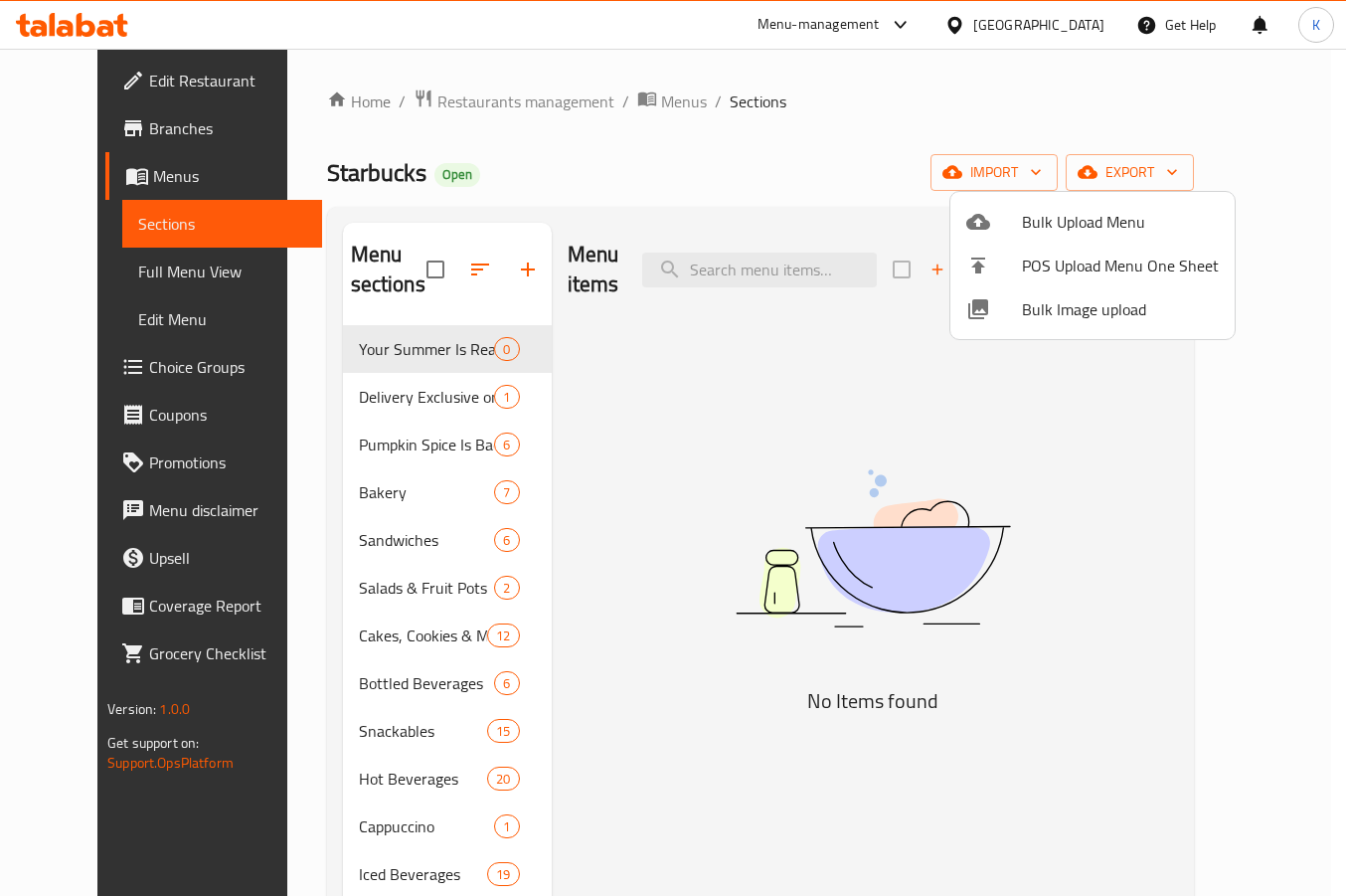
click at [1096, 303] on span "Bulk Image upload" at bounding box center [1121, 309] width 197 height 24
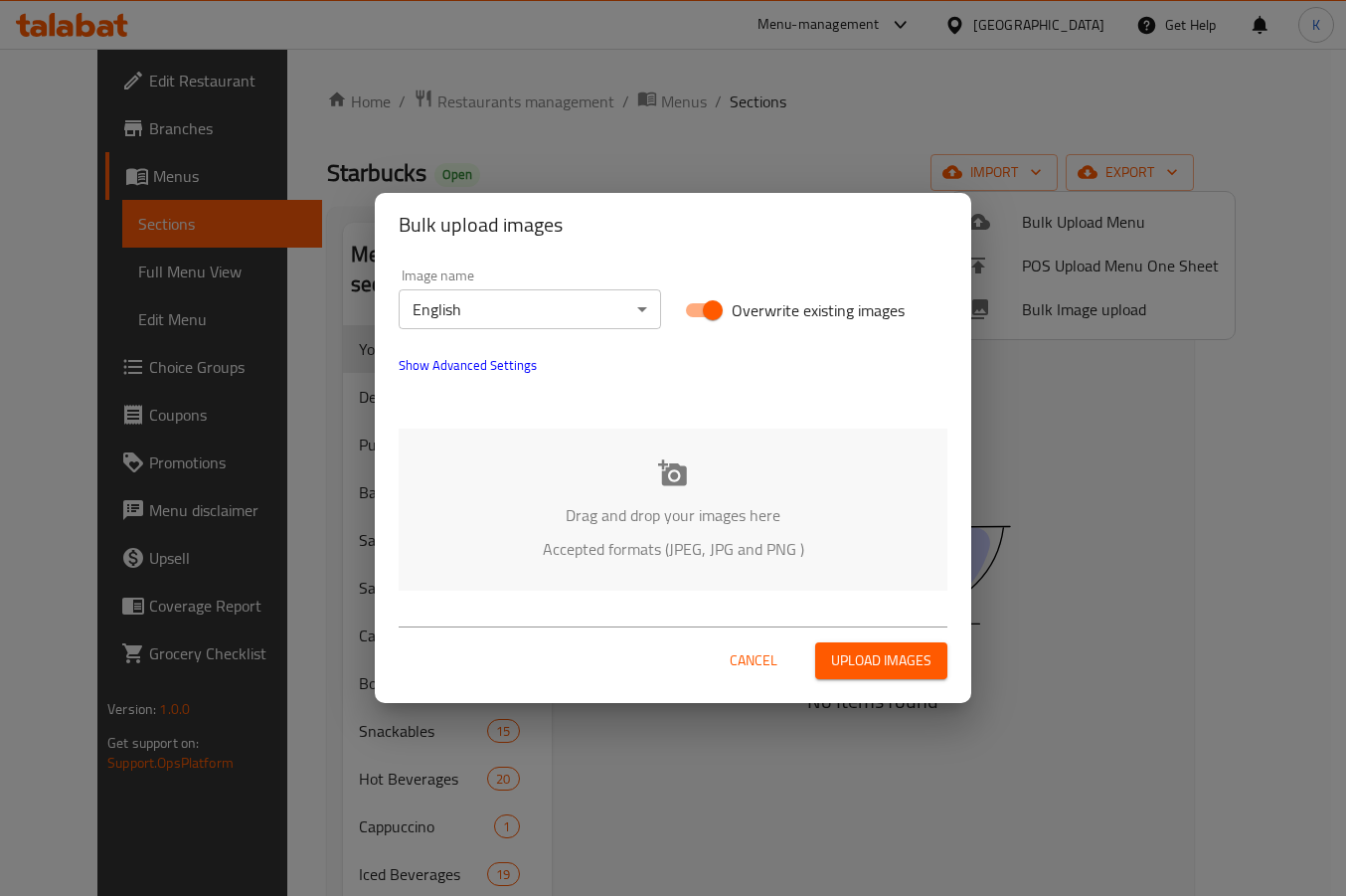
click at [560, 455] on div "Drag and drop your images here Accepted formats (JPEG, JPG and PNG )" at bounding box center [673, 509] width 549 height 162
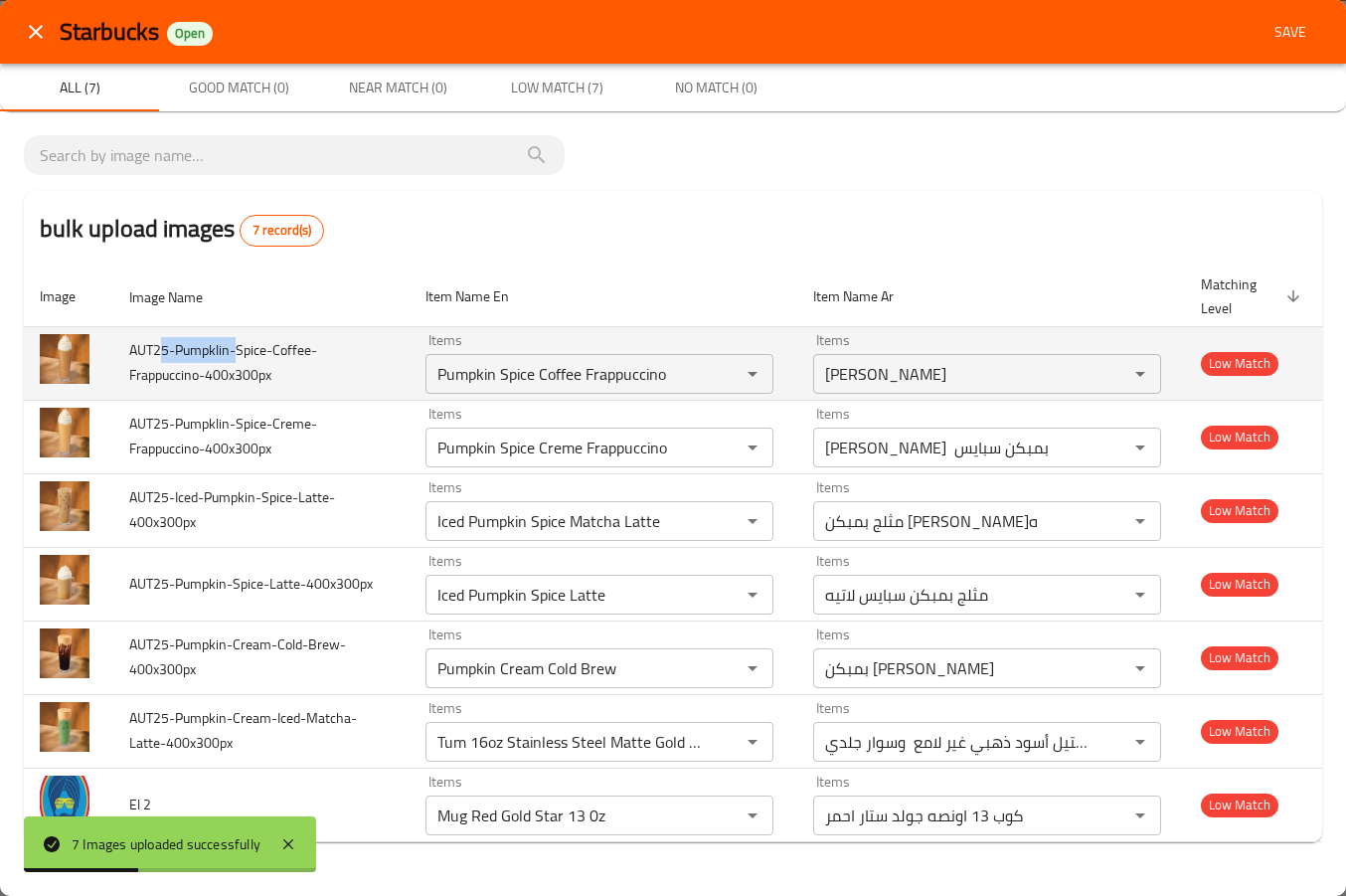
drag, startPoint x: 165, startPoint y: 348, endPoint x: 234, endPoint y: 349, distance: 69.0
click at [234, 349] on span "AUT25-Pumpklin-Spice-Coffee-Frappuccino-400x300px" at bounding box center [223, 362] width 188 height 51
click at [191, 349] on span "AUT25-Pumpklin-Spice-Coffee-Frappuccino-400x300px" at bounding box center [223, 362] width 188 height 51
drag, startPoint x: 228, startPoint y: 353, endPoint x: 177, endPoint y: 356, distance: 51.1
click at [177, 356] on span "AUT25-Pumpklin-Spice-Coffee-Frappuccino-400x300px" at bounding box center [223, 362] width 188 height 51
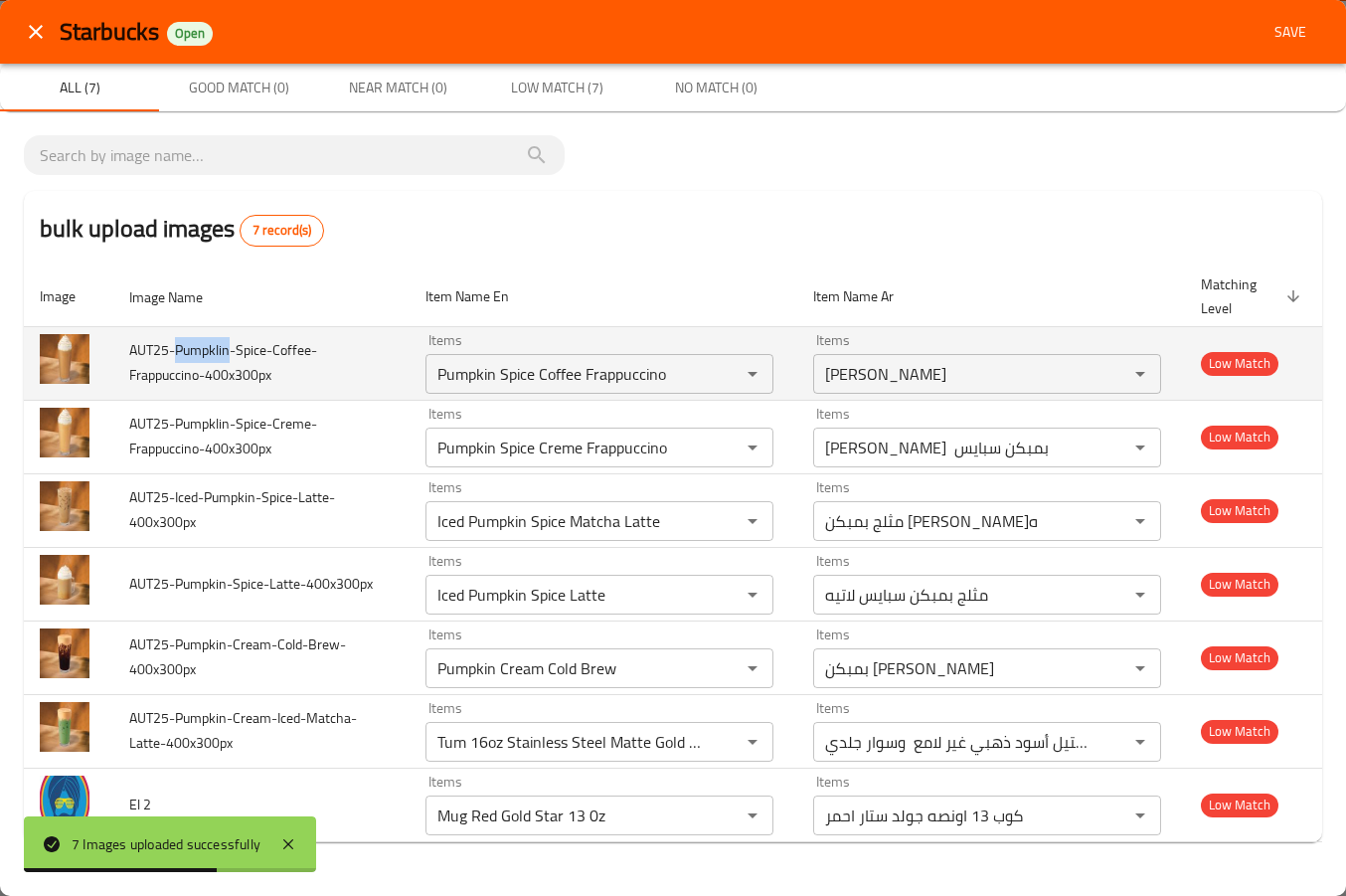
copy span "Pumpklin"
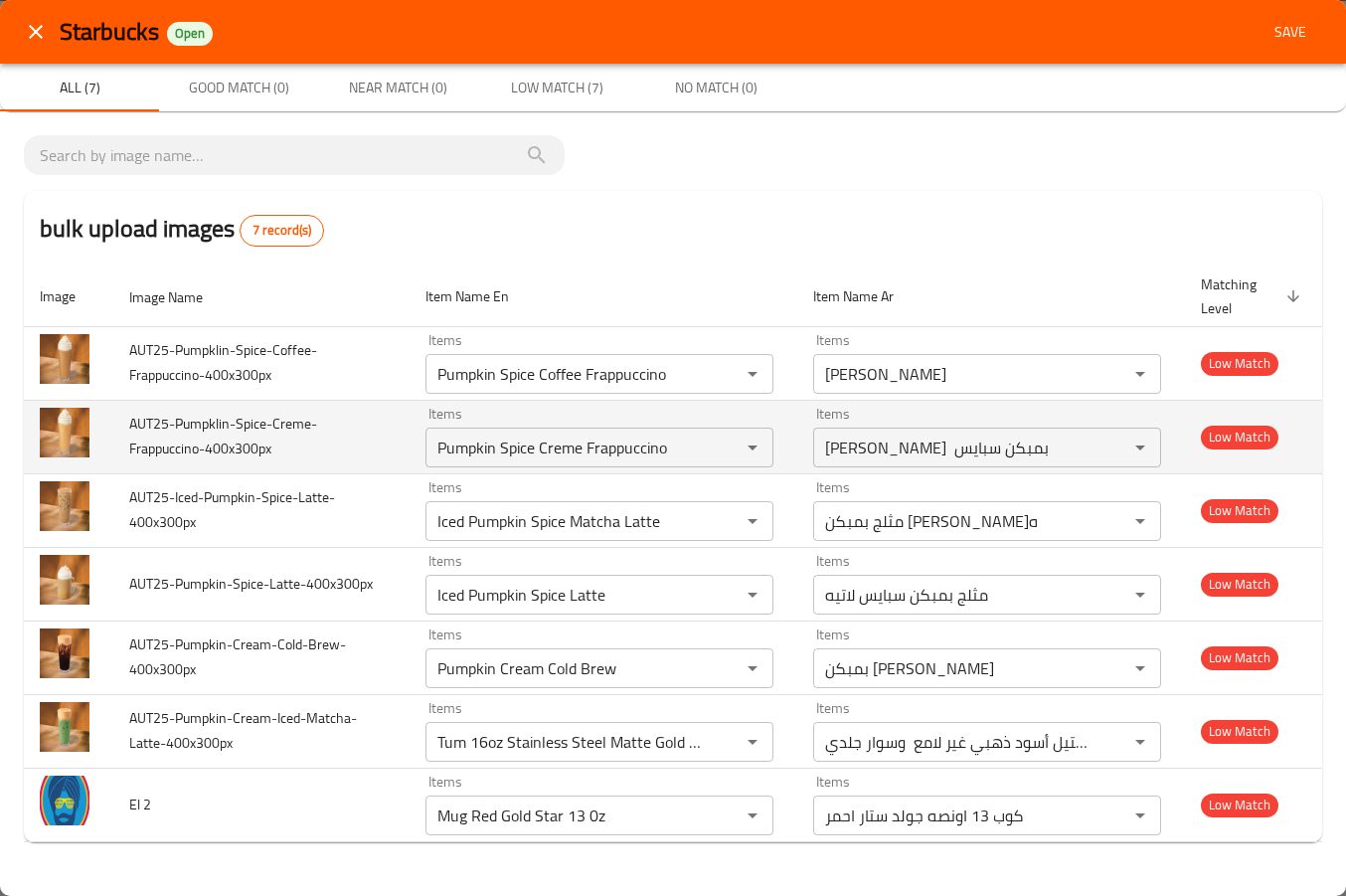
click at [266, 462] on td "AUT25-Pumpklin-Spice-Creme-Frappuccino-400x300px" at bounding box center [262, 437] width 296 height 74
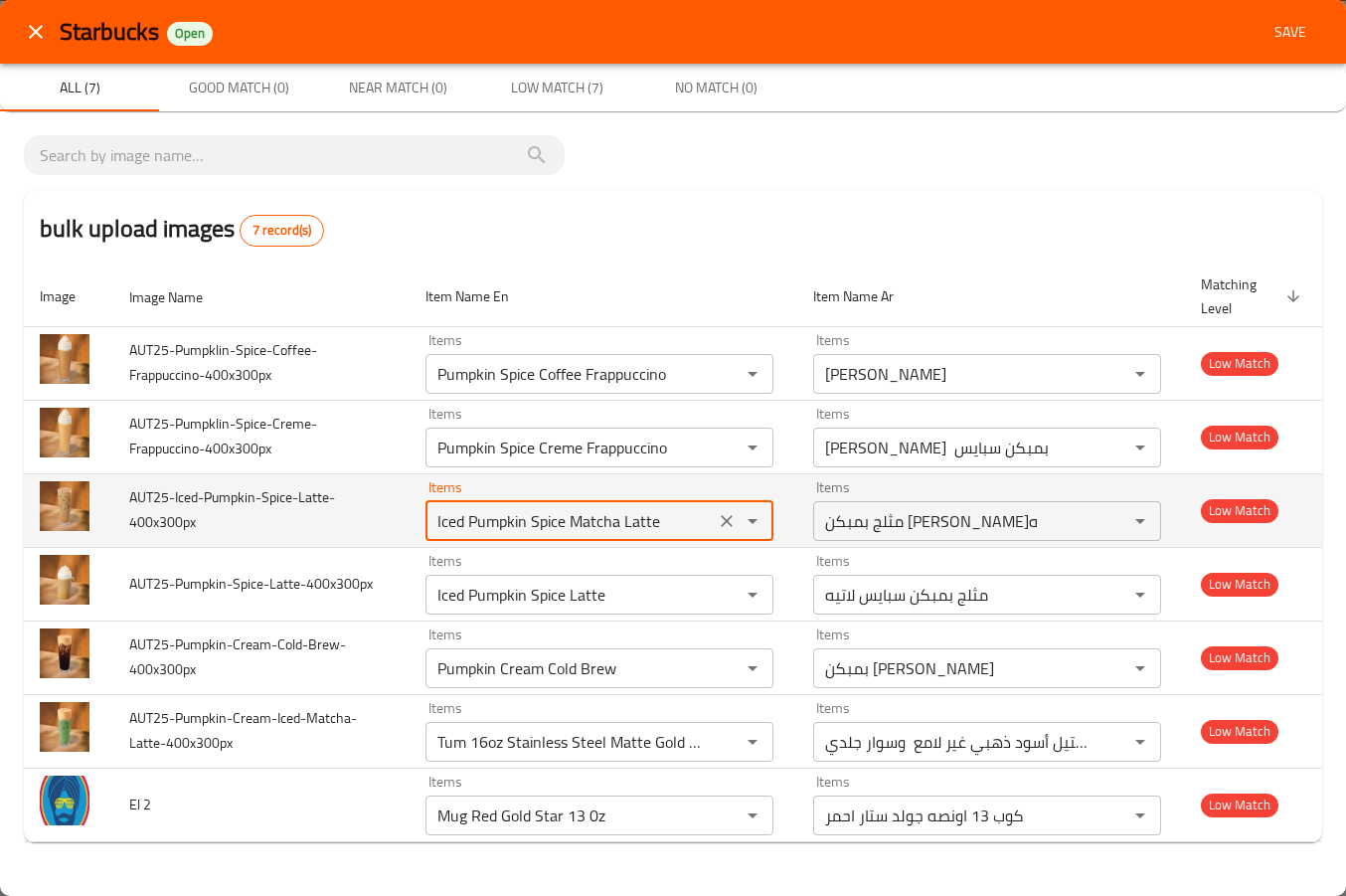
drag, startPoint x: 564, startPoint y: 525, endPoint x: 735, endPoint y: 524, distance: 171.0
click at [735, 524] on div "Iced Pumpkin Spice Matcha Latte Items" at bounding box center [600, 521] width 348 height 40
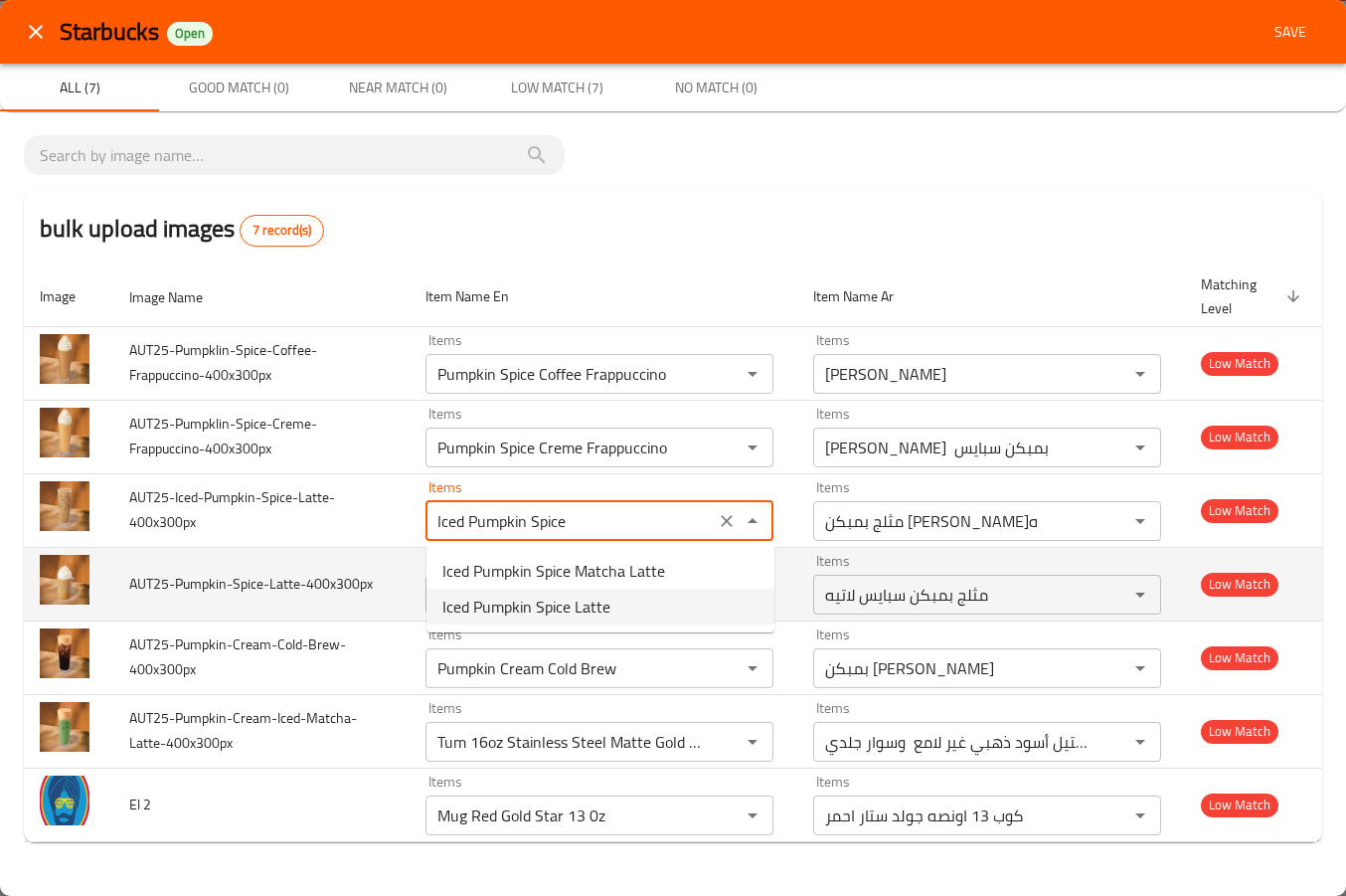
click at [577, 613] on span "Iced Pumpkin Spice Latte" at bounding box center [526, 607] width 168 height 24
type input "Iced Pumpkin Spice Latte"
type input "مثلج بمبكن سبايس لاتيه"
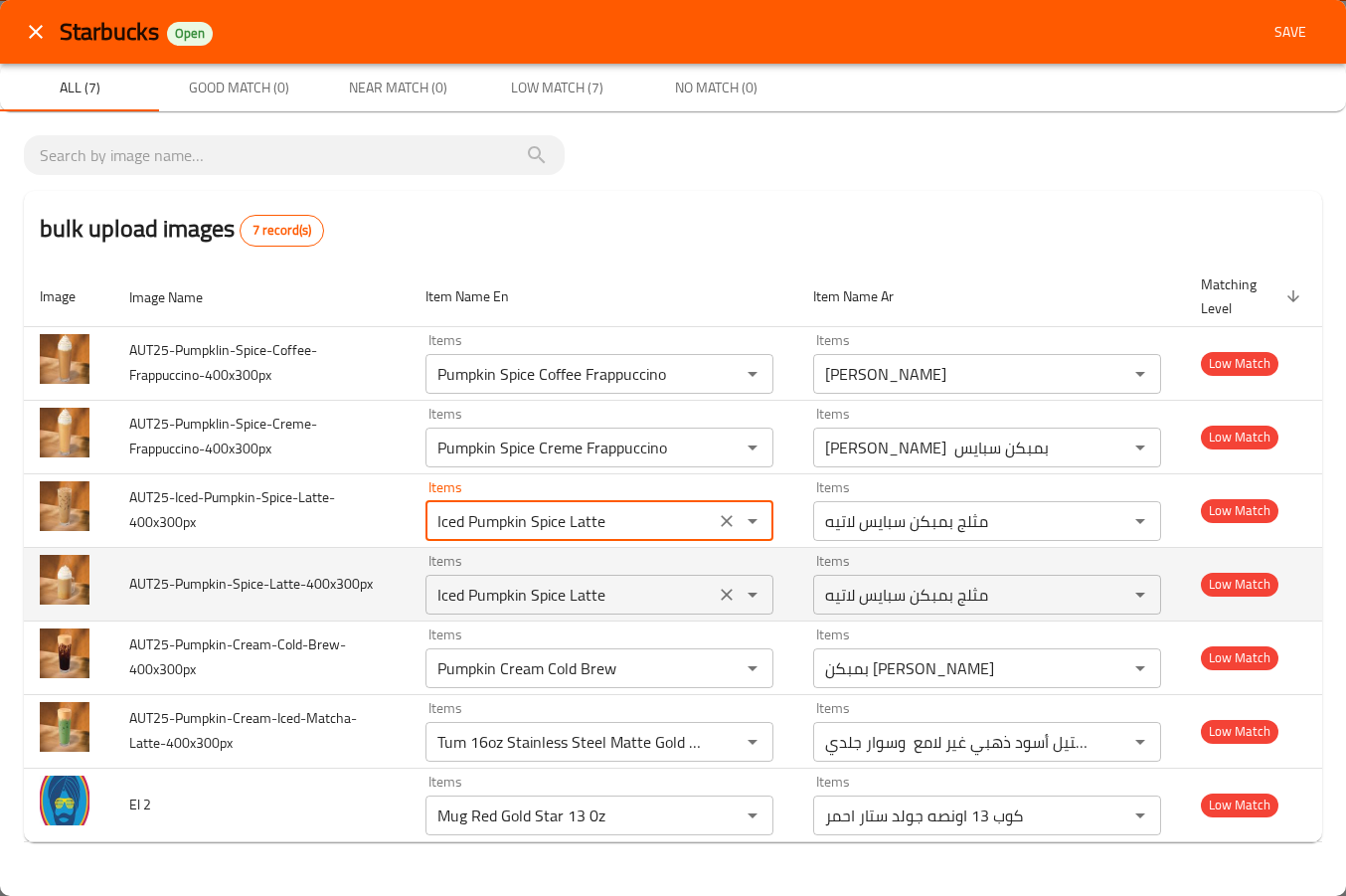
type input "Iced Pumpkin Spice Latte"
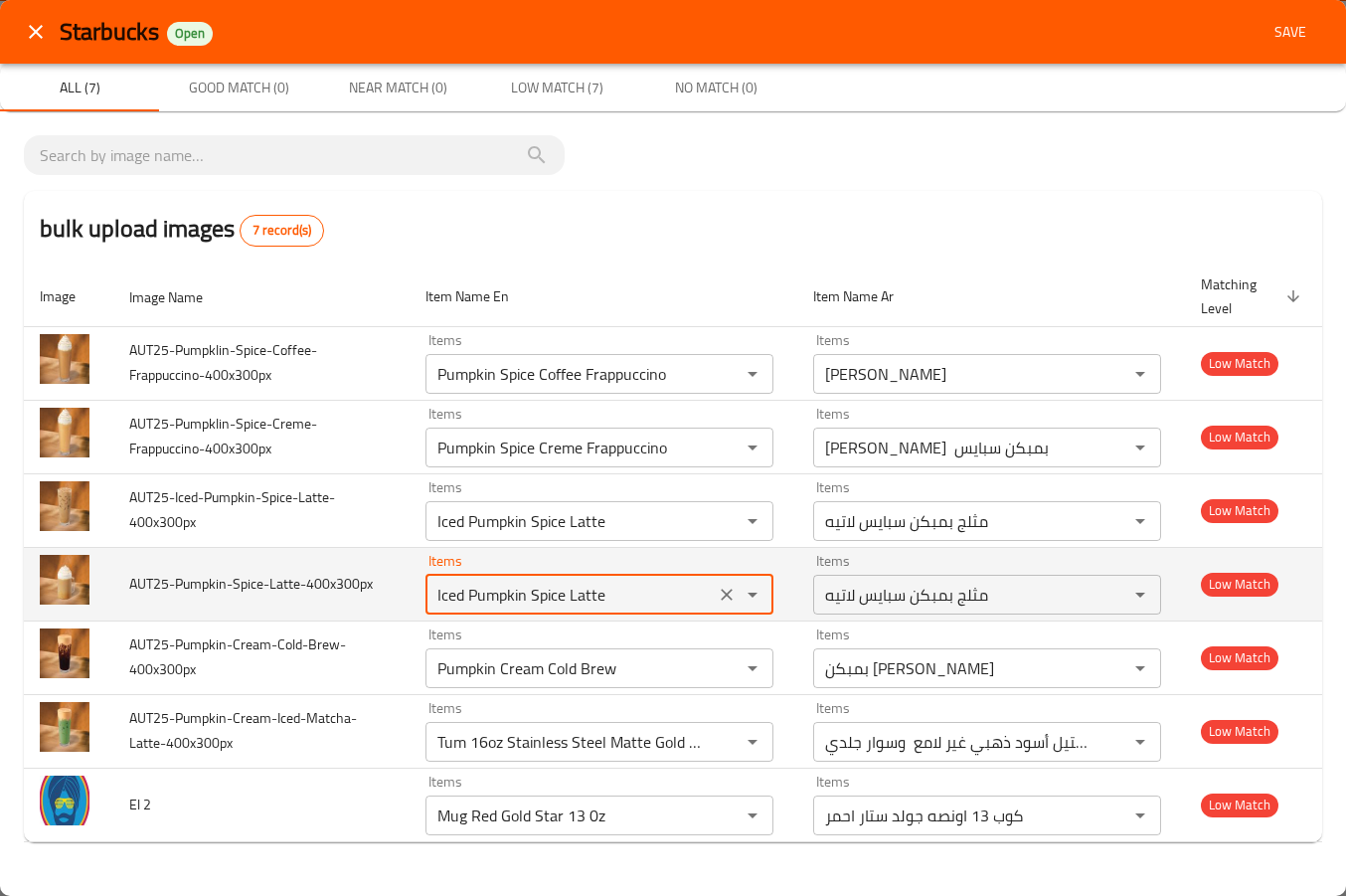
drag, startPoint x: 472, startPoint y: 593, endPoint x: 361, endPoint y: 589, distance: 111.1
click at [361, 589] on tr "AUT25-Pumpkin-Spice-Latte-400x300px Items Iced Pumpkin Spice Latte Items Items …" at bounding box center [673, 584] width 1298 height 74
type input "Pumpkin Spice Latte"
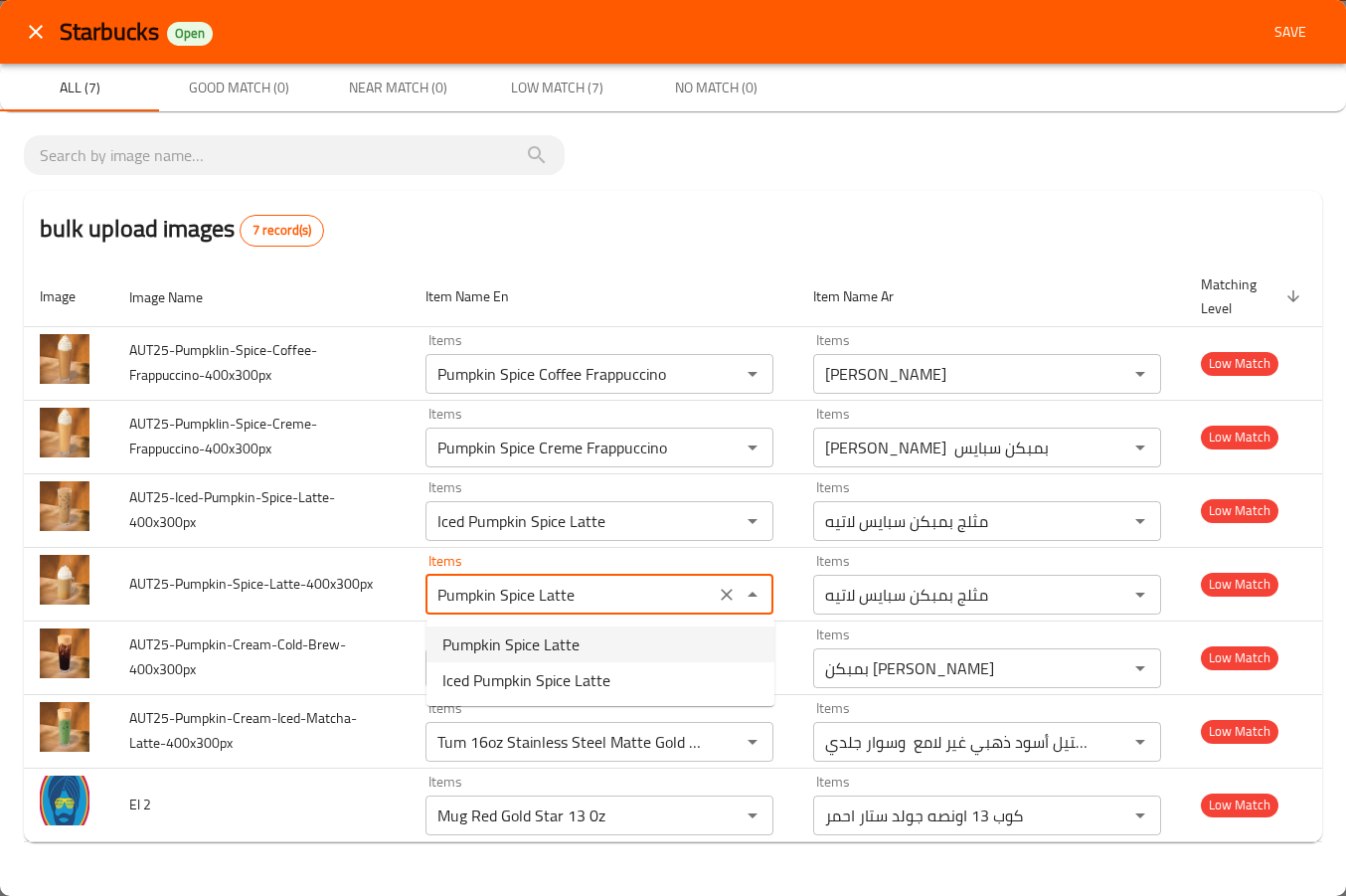
click at [507, 645] on span "Pumpkin Spice Latte" at bounding box center [511, 644] width 137 height 24
type input "بمببكن سبايس لاتيه"
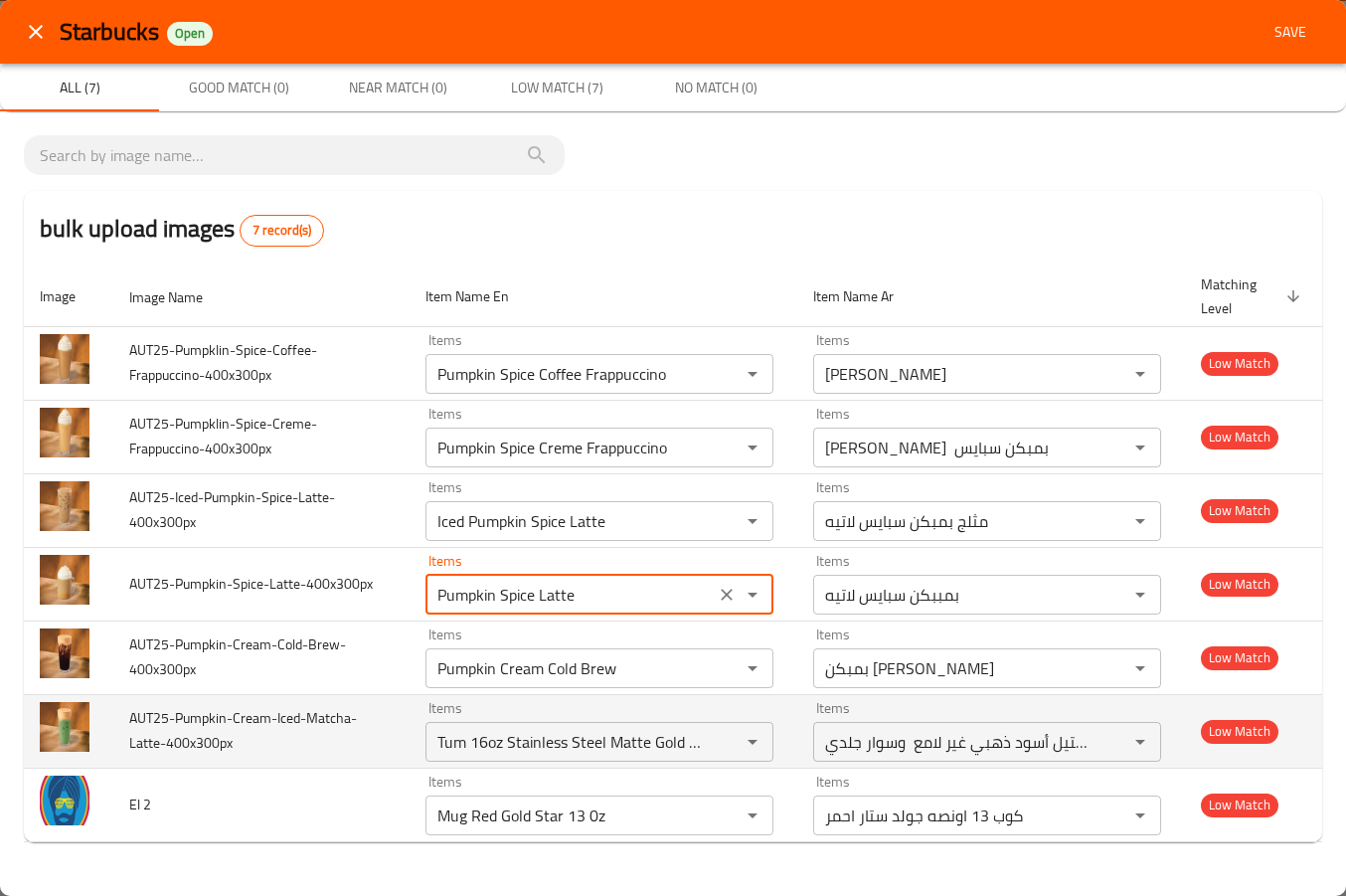
type input "Pumpkin Spice Latte"
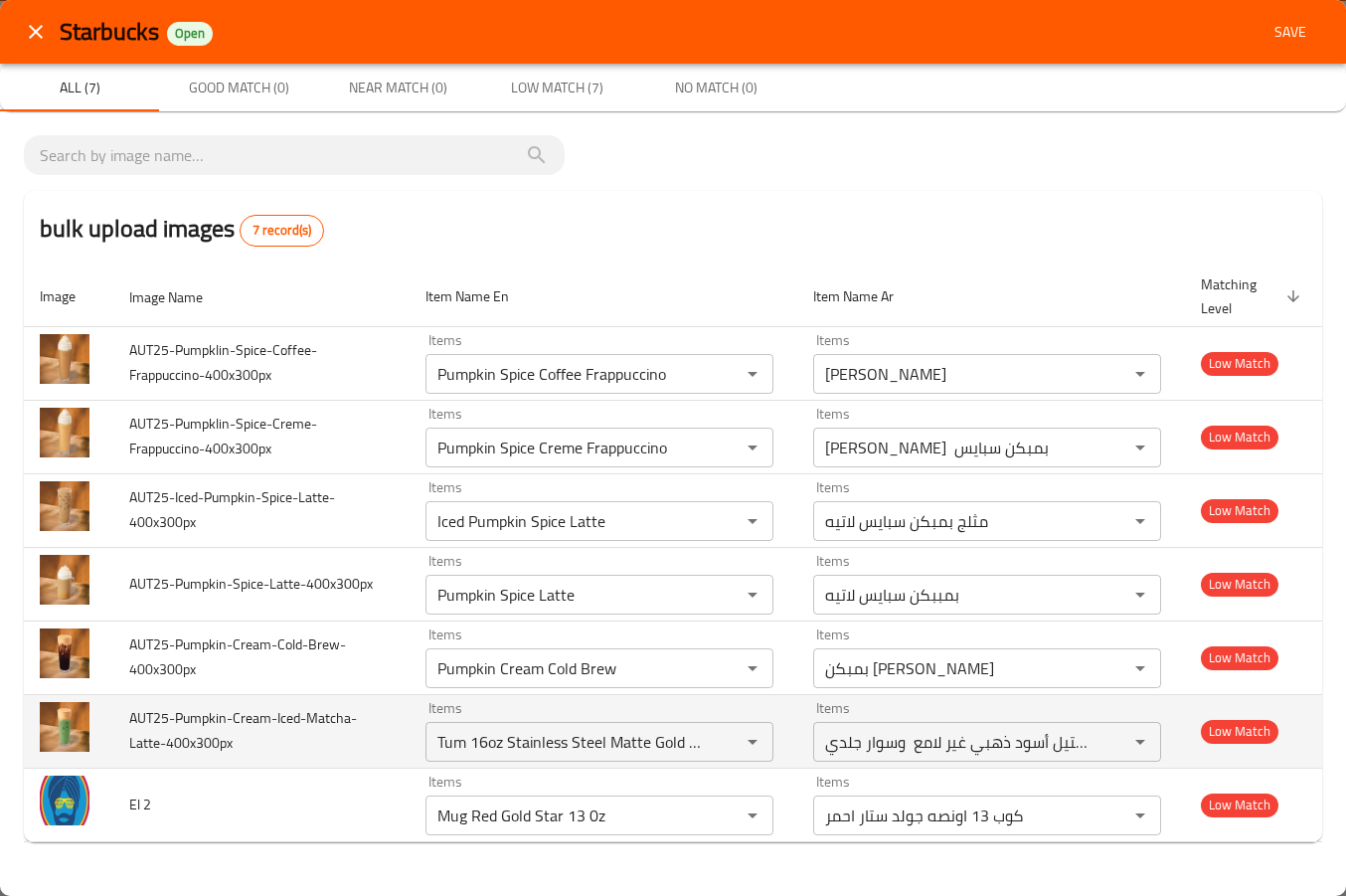
click at [330, 718] on span "AUT25-Pumpkin-Cream-Iced-Matcha-Latte-400x300px" at bounding box center [243, 730] width 228 height 51
copy span "Matcha"
click at [502, 756] on div "Tum 16oz Stainless Steel Matte Gold Black Leather Band Items" at bounding box center [600, 742] width 348 height 40
paste input "Matcha"
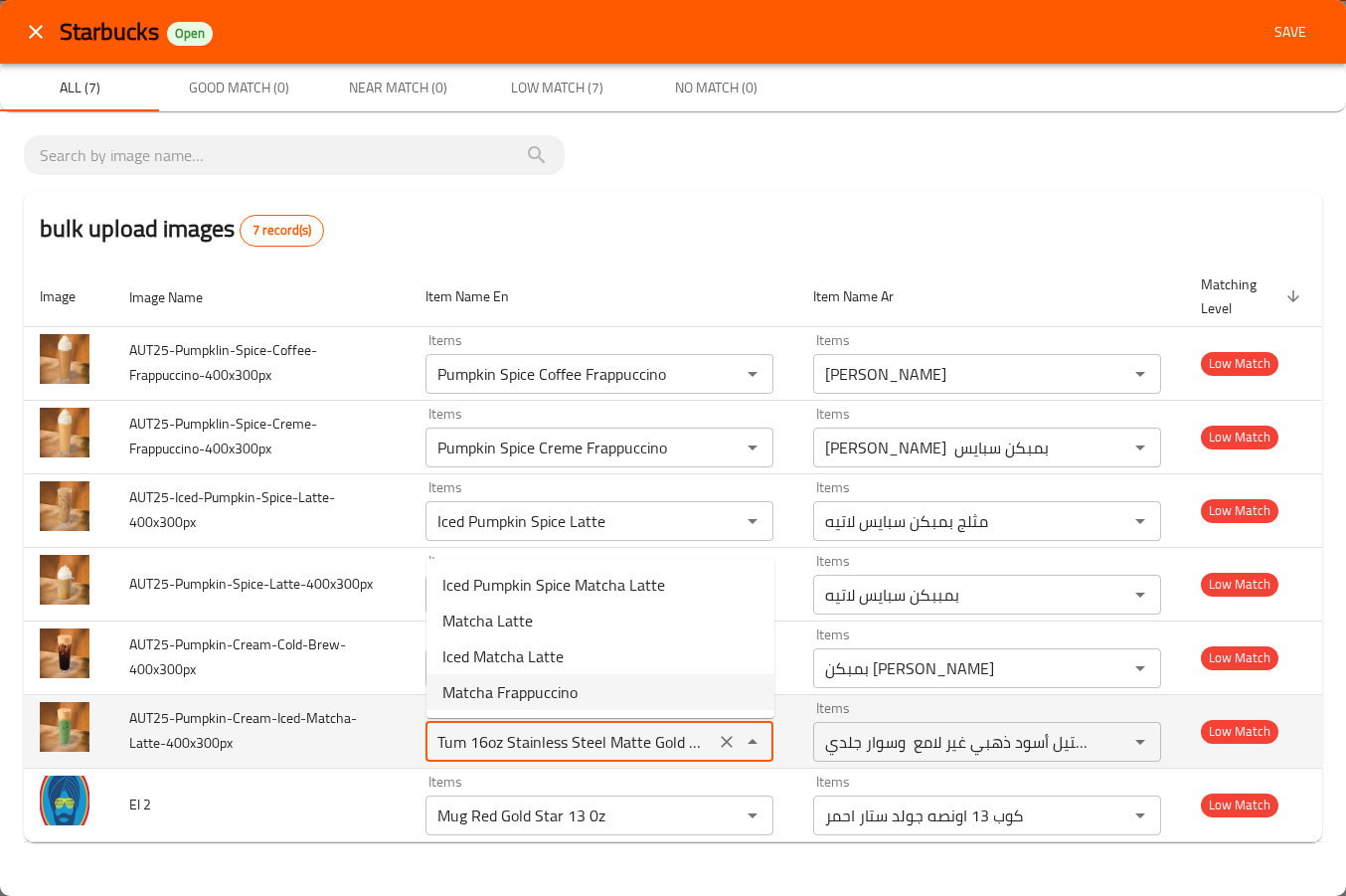
click at [215, 716] on span "AUT25-Pumpkin-Cream-Iced-Matcha-Latte-400x300px" at bounding box center [243, 730] width 228 height 51
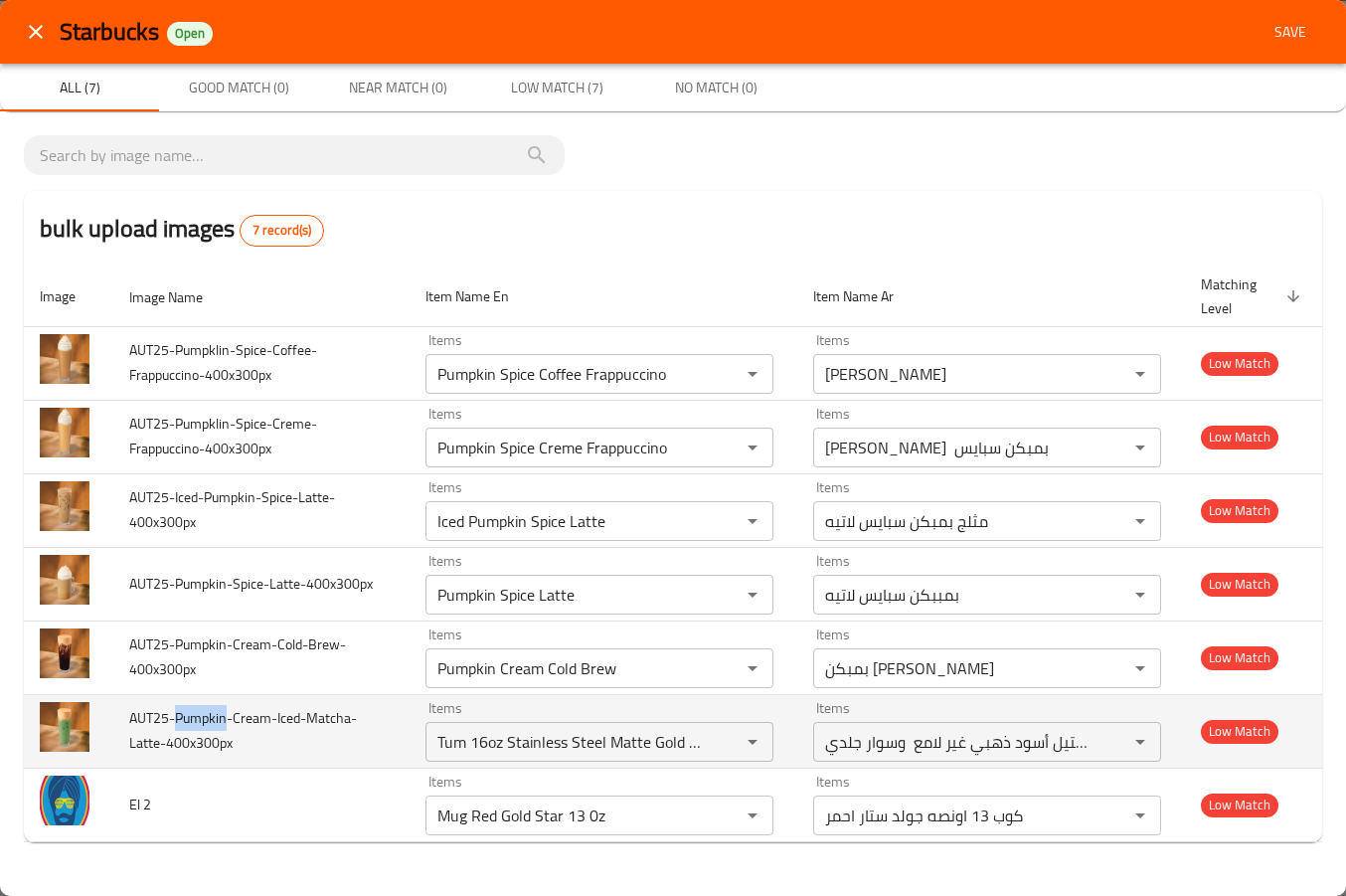
click at [215, 716] on span "AUT25-Pumpkin-Cream-Iced-Matcha-Latte-400x300px" at bounding box center [243, 730] width 228 height 51
copy span "Pumpkin"
click at [488, 749] on input "Tum 16oz Stainless Steel Matte Gold Black Leather Band" at bounding box center [570, 742] width 278 height 28
paste input "Pumpkin"
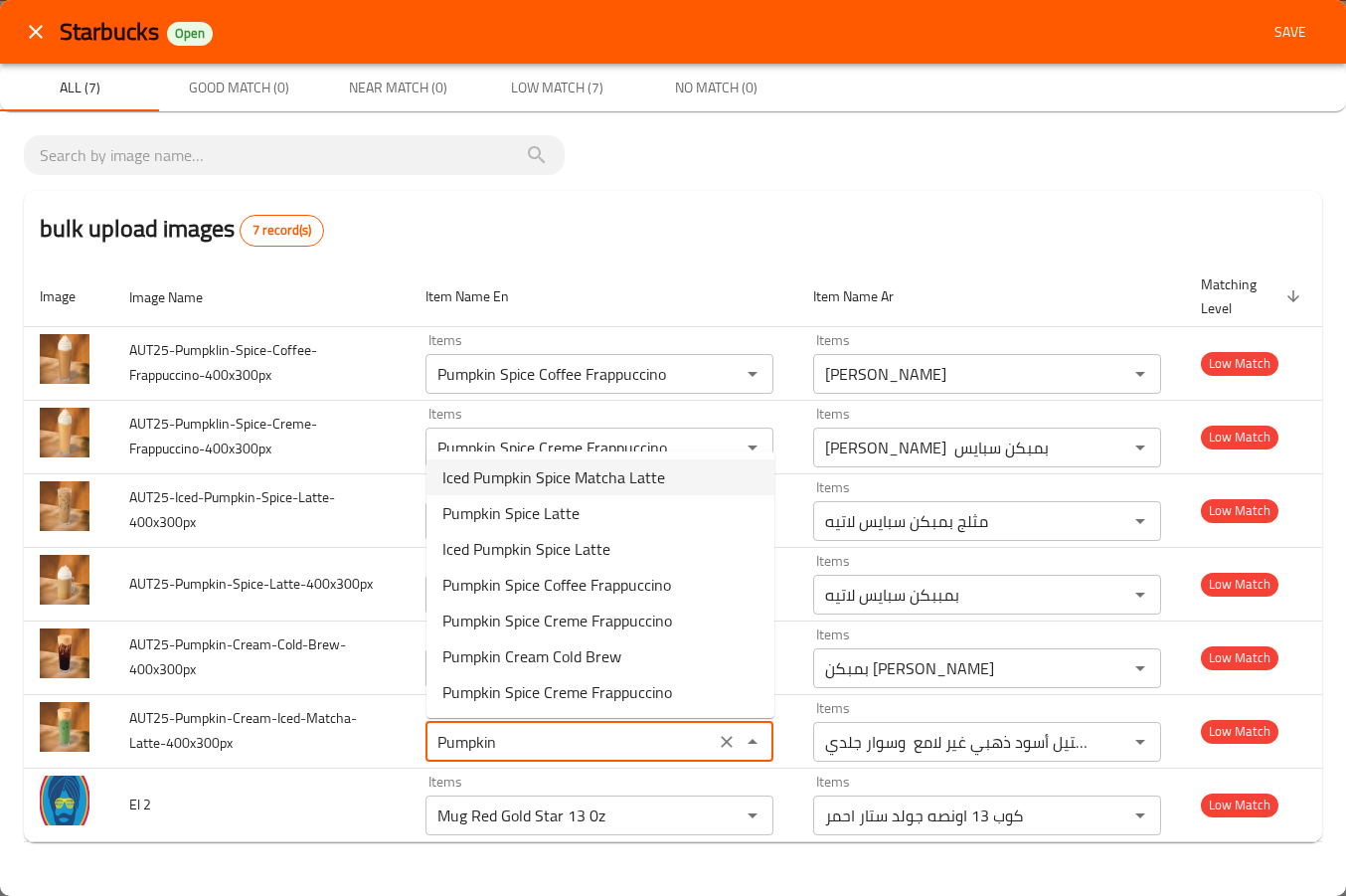
click at [560, 479] on span "Iced Pumpkin Spice Matcha Latte" at bounding box center [554, 477] width 223 height 24
type input "Iced Pumpkin Spice Matcha Latte"
type input "مثلج بمبكن [PERSON_NAME]ه"
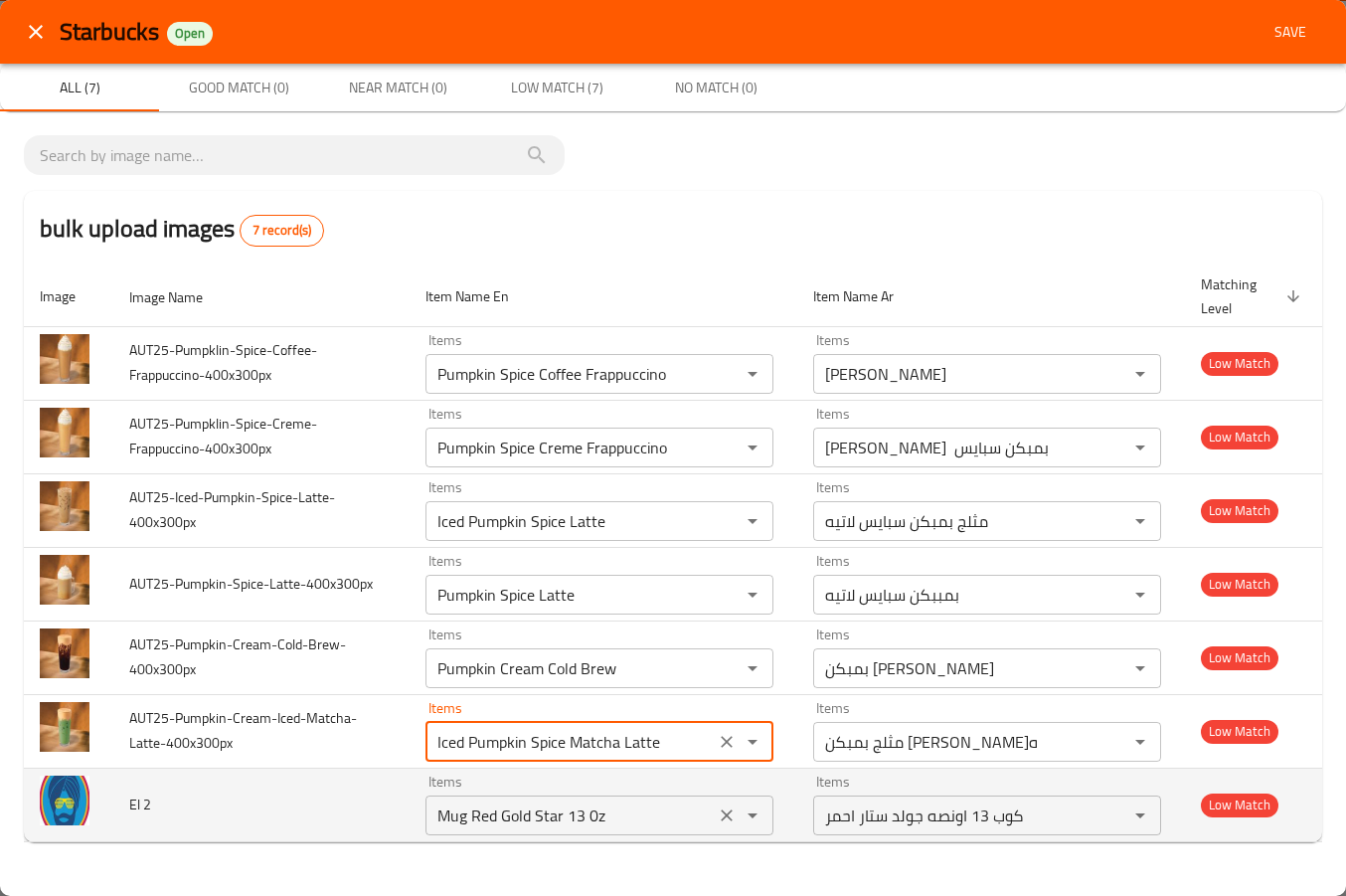
type input "Iced Pumpkin Spice Matcha Latte"
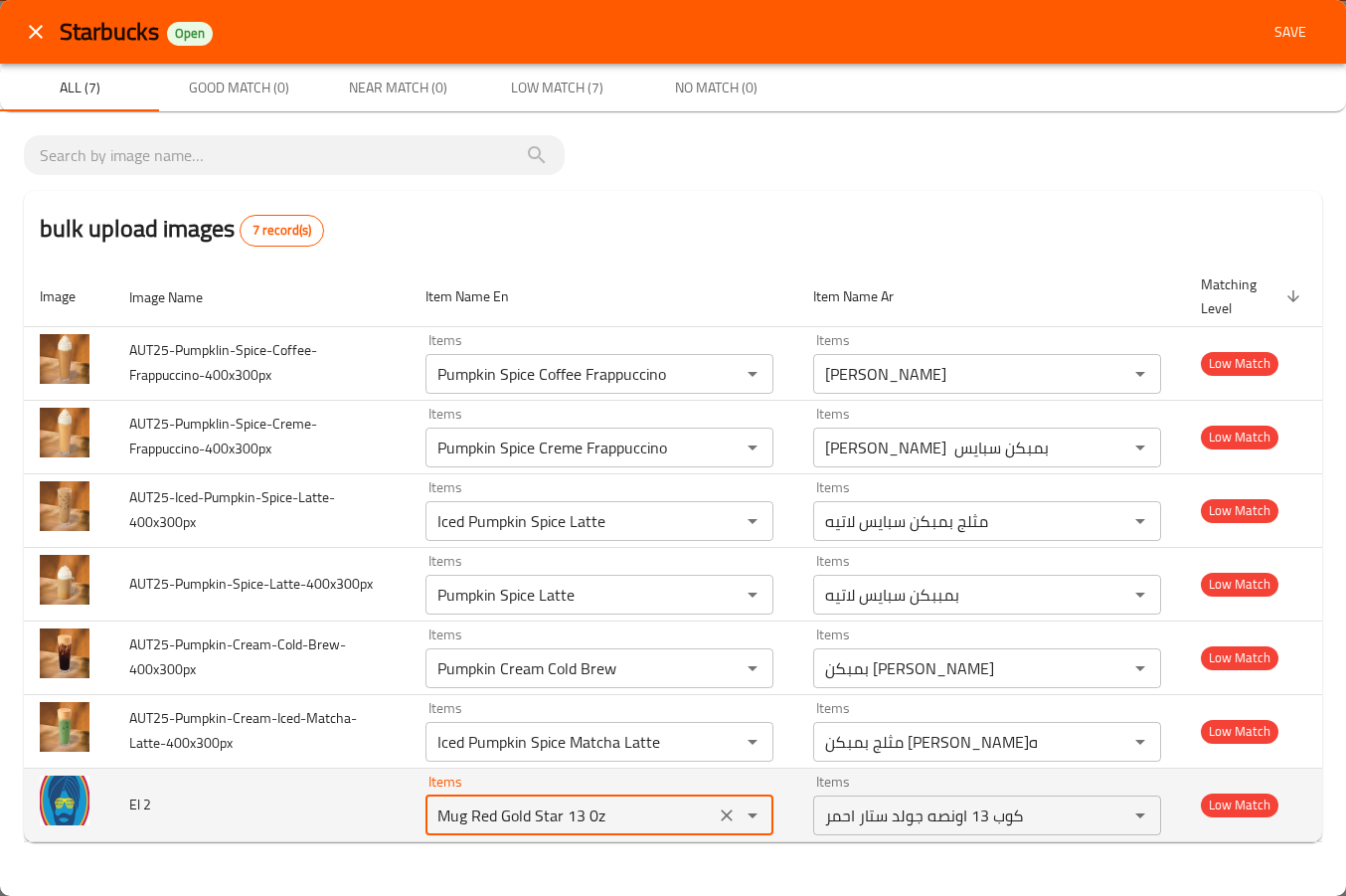
drag, startPoint x: 636, startPoint y: 820, endPoint x: 246, endPoint y: 790, distance: 391.2
click at [246, 790] on tr "El 2 Items Mug Red Gold Star 13 0z Items Items كوب 13 اونصه جولد ستار احمر Item…" at bounding box center [673, 805] width 1298 height 74
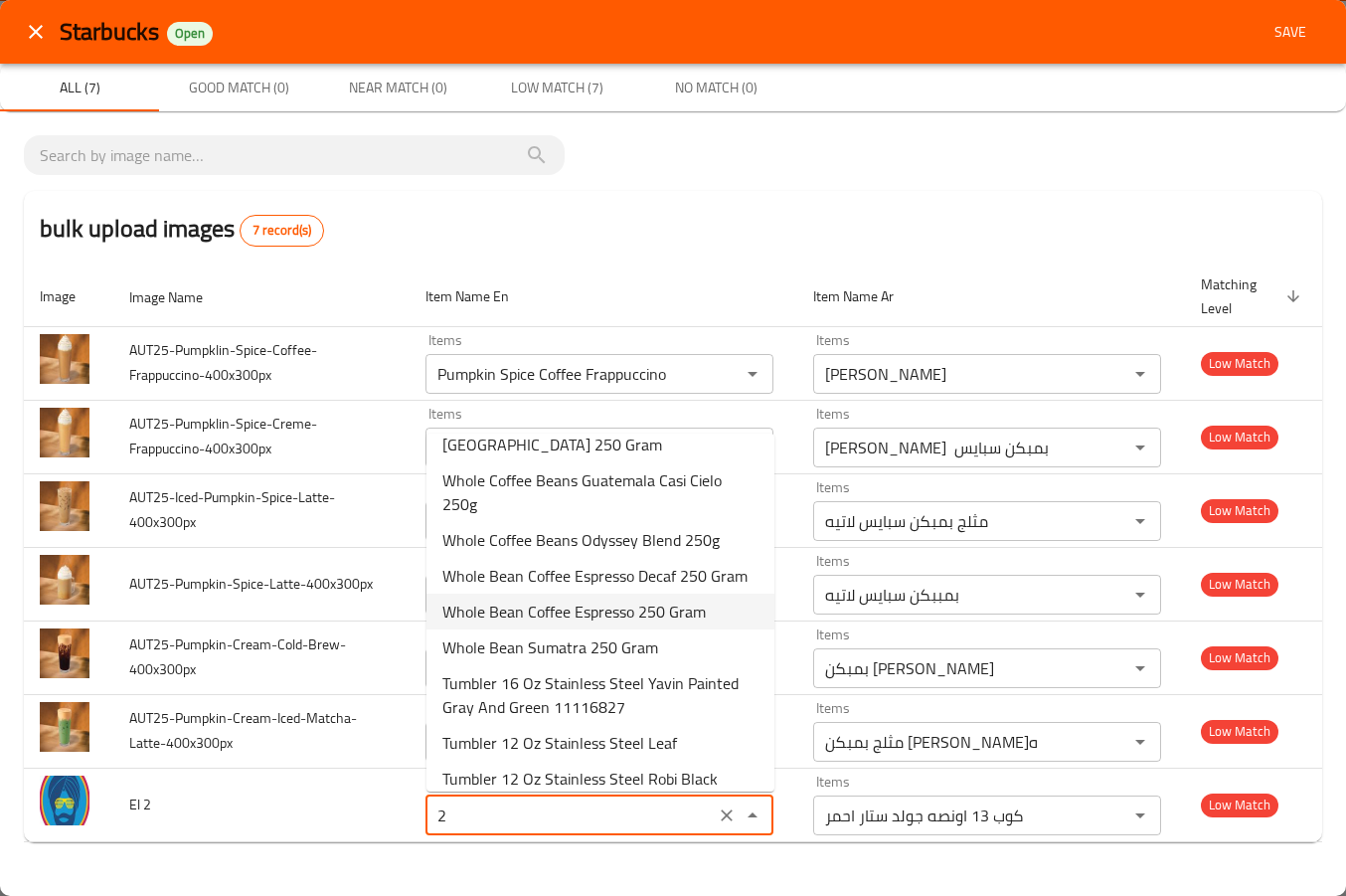
scroll to position [410, 0]
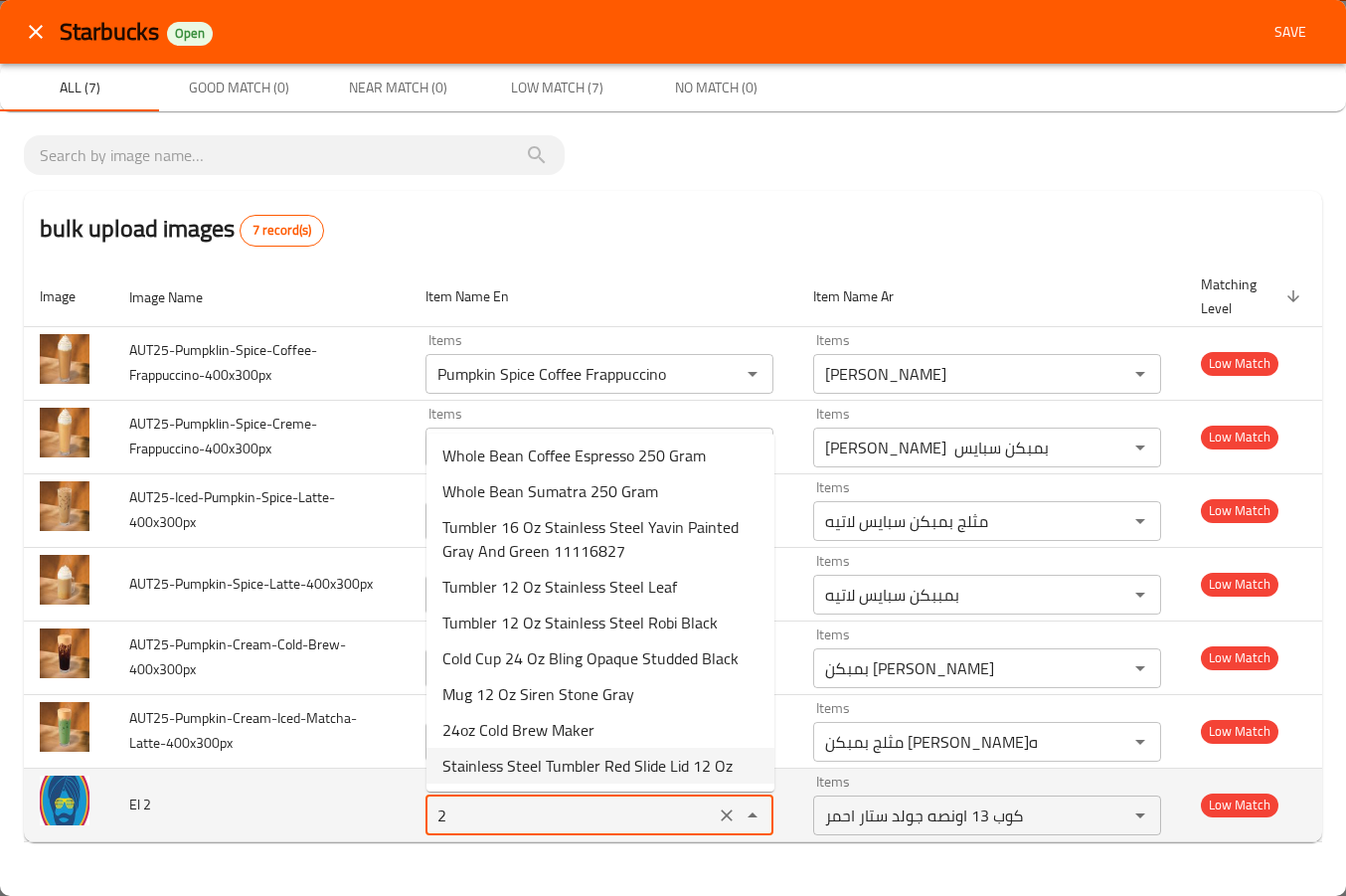
drag, startPoint x: 469, startPoint y: 818, endPoint x: 355, endPoint y: 797, distance: 115.9
click at [355, 797] on tr "El 2 Items 2 Items Items كوب 13 اونصه جولد ستار احمر Items Low Match" at bounding box center [673, 805] width 1298 height 74
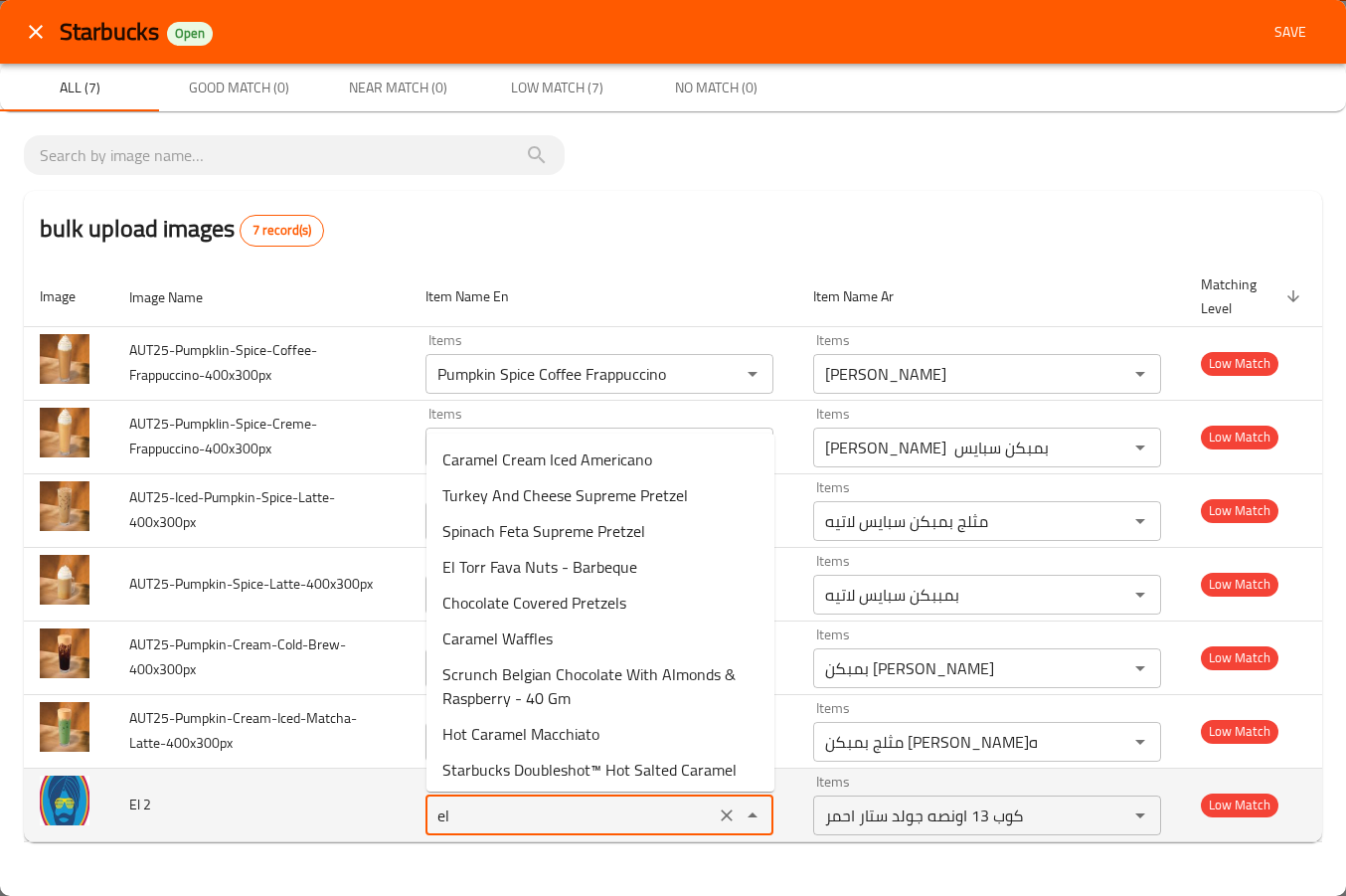
type 2 "e"
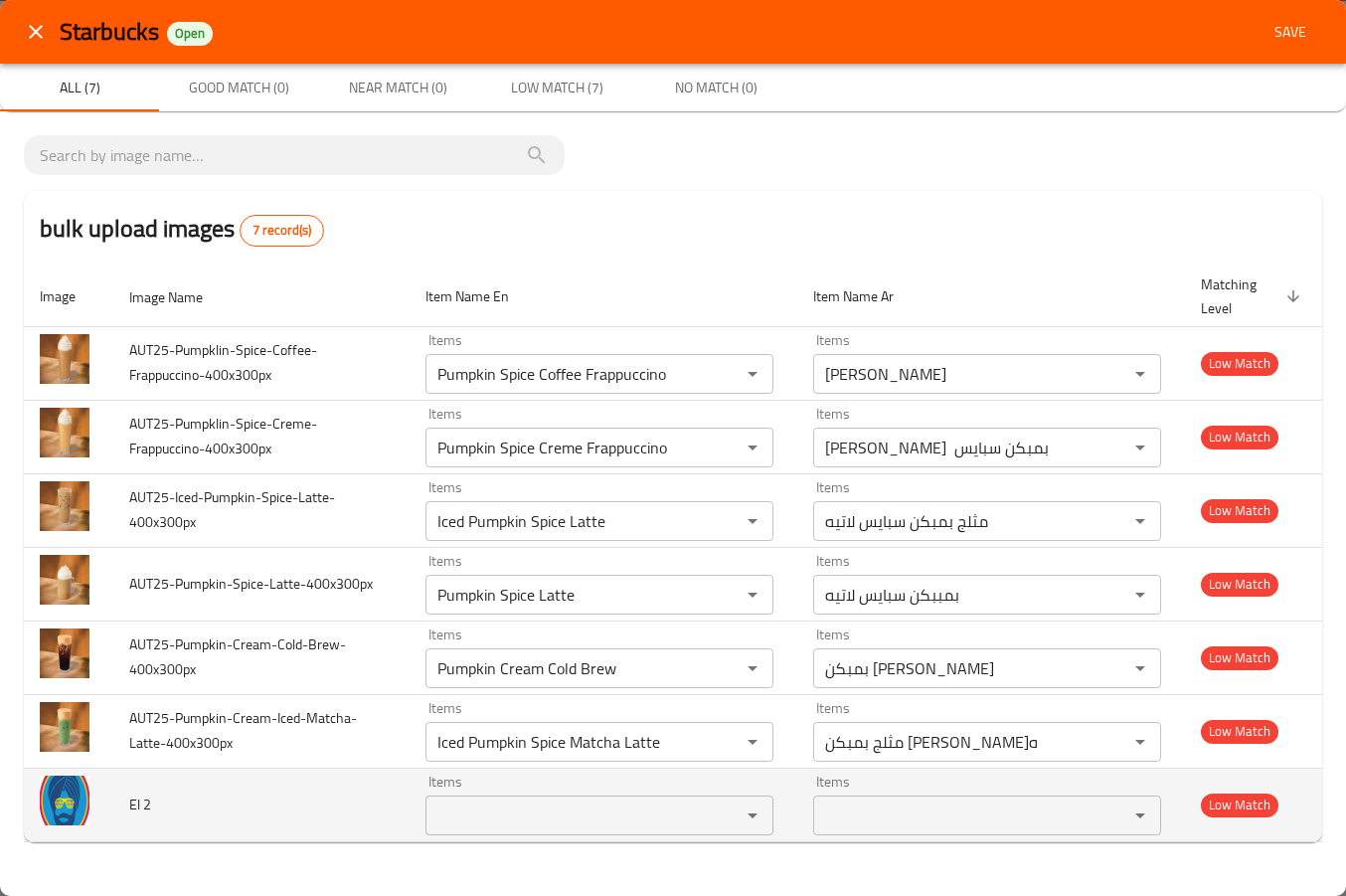
click at [350, 794] on td "El 2" at bounding box center [262, 805] width 296 height 74
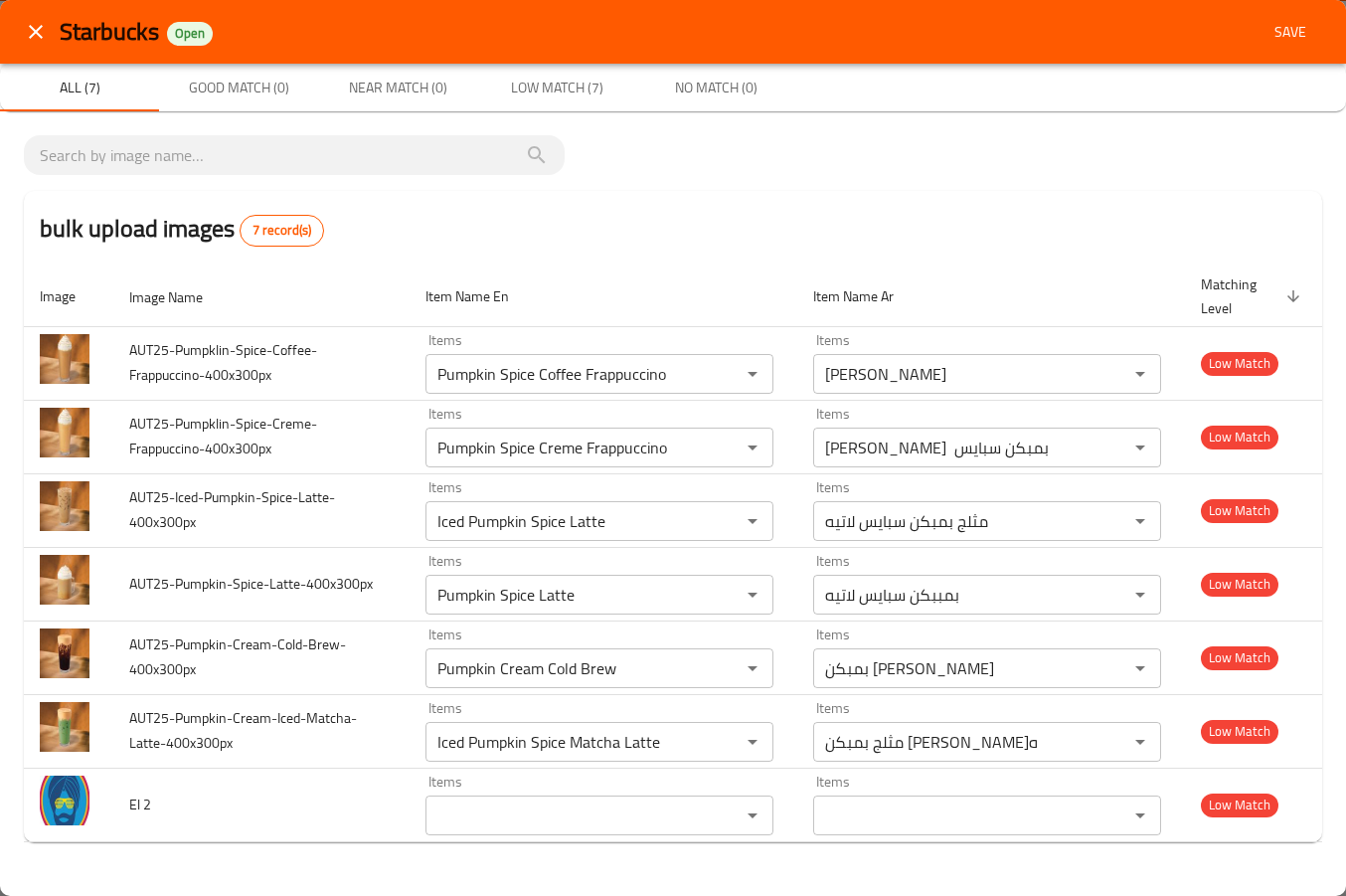
click at [1289, 41] on span "Save" at bounding box center [1290, 32] width 48 height 25
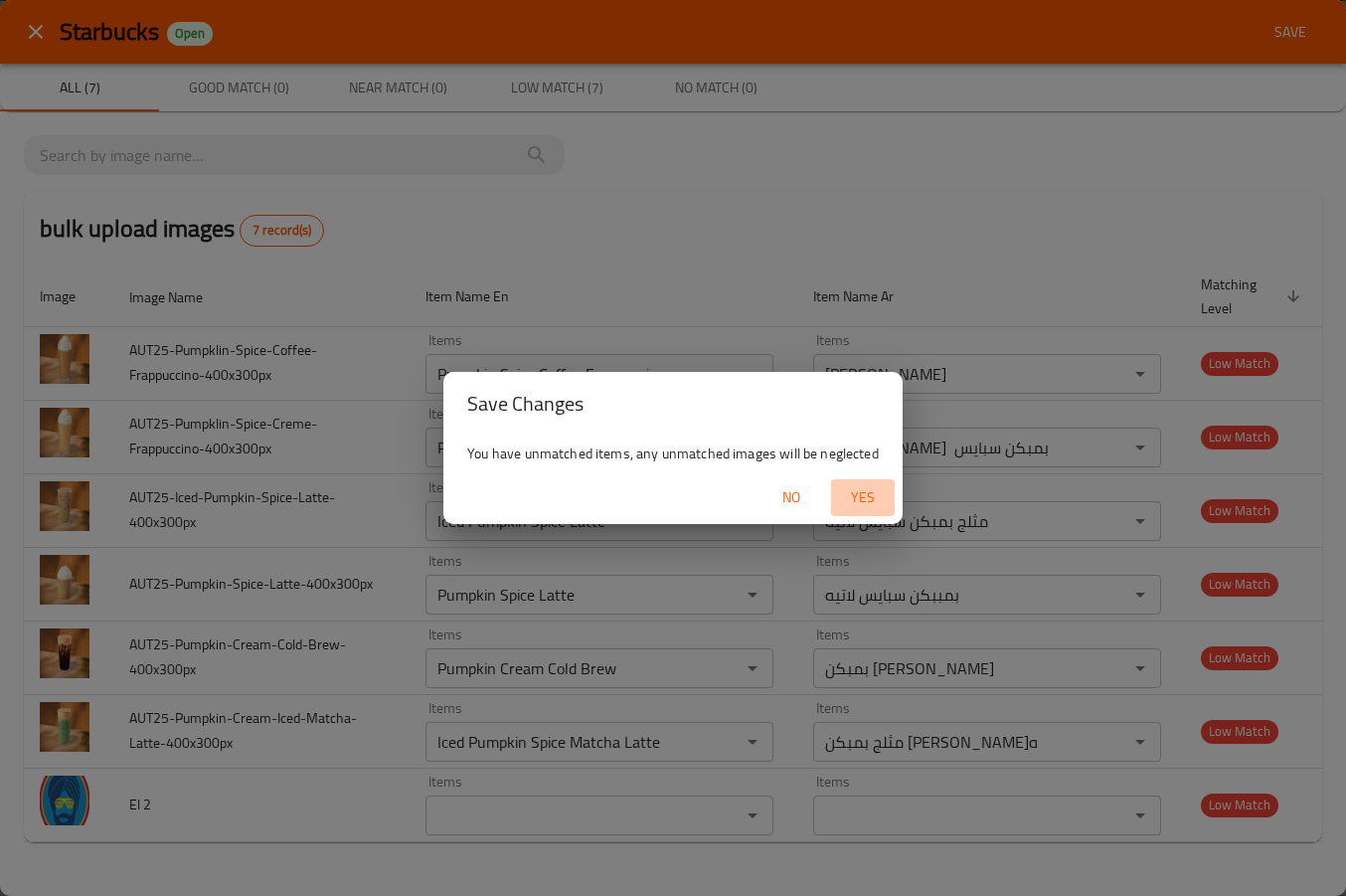
click at [866, 503] on span "Yes" at bounding box center [864, 497] width 48 height 25
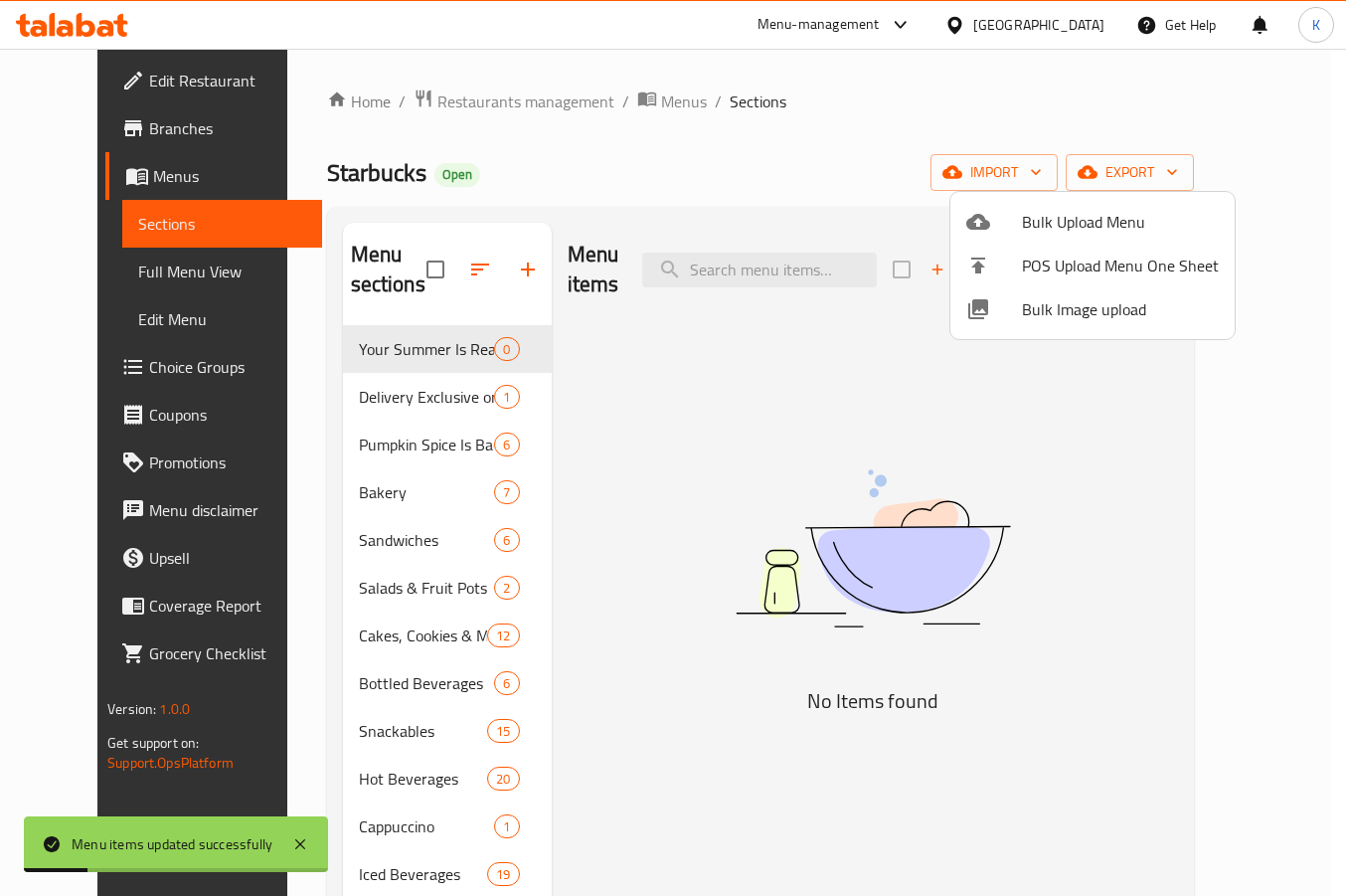
click at [877, 488] on div at bounding box center [673, 448] width 1346 height 896
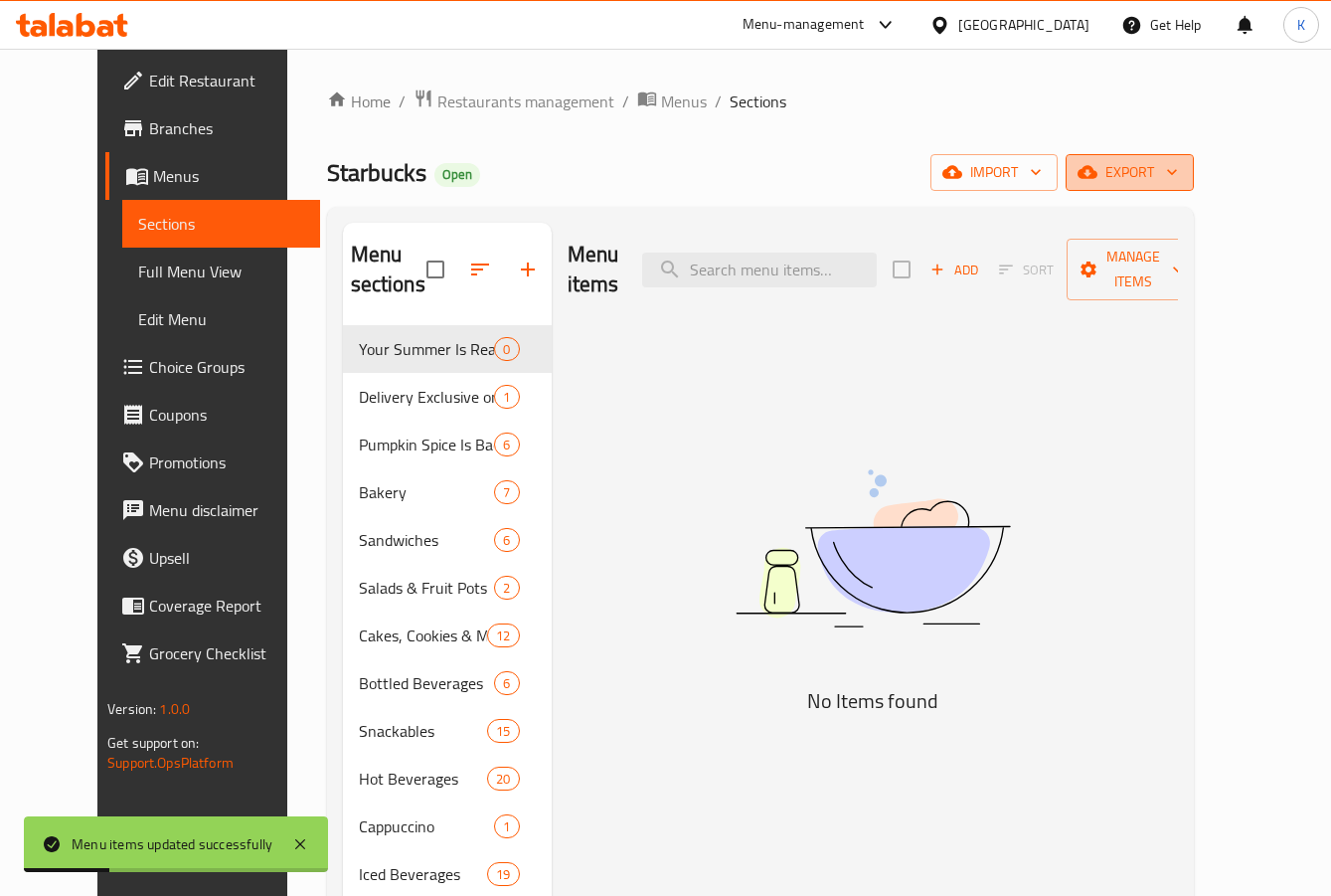
click at [1194, 186] on button "export" at bounding box center [1130, 172] width 128 height 37
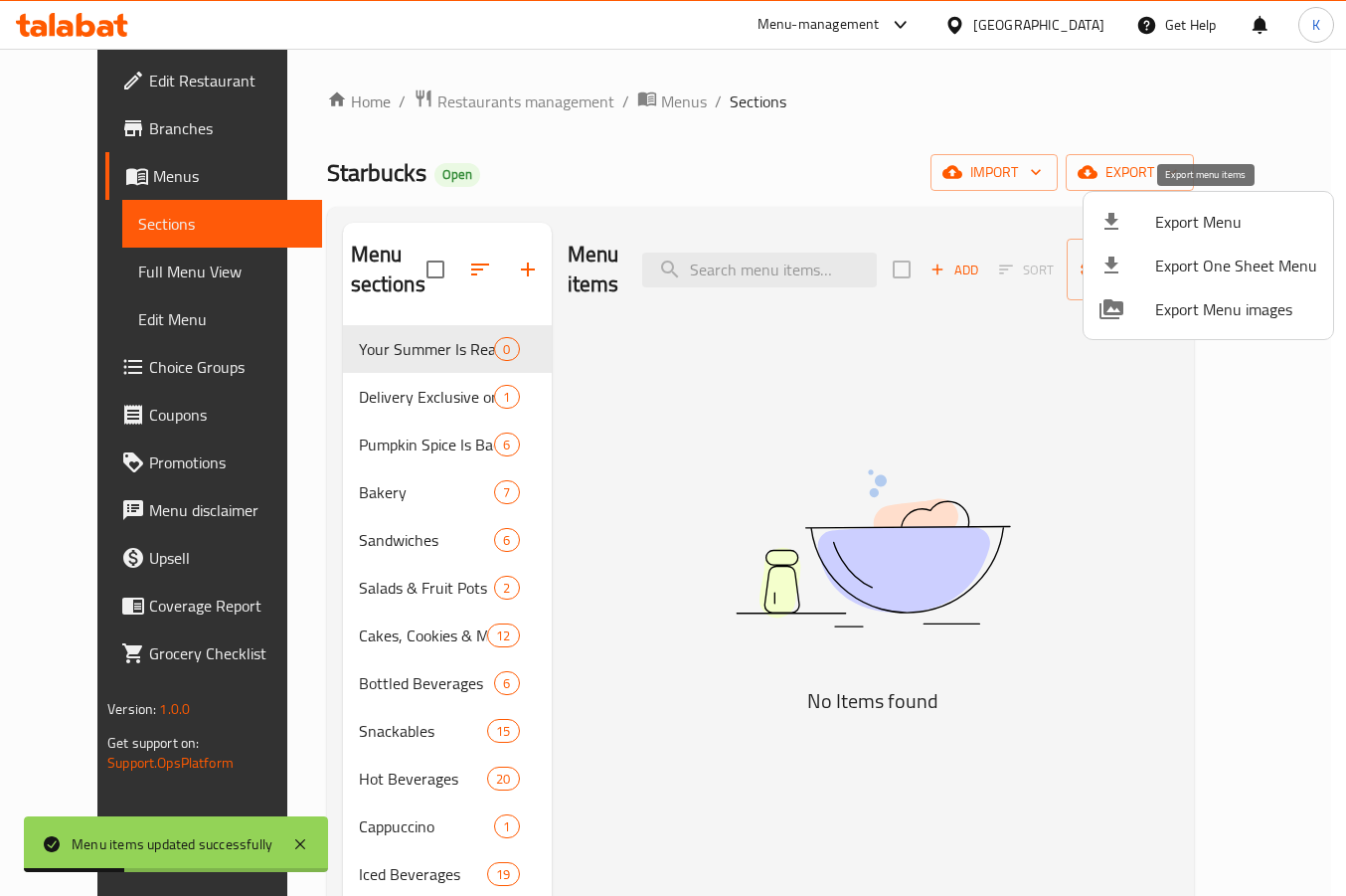
click at [1143, 235] on li "Export Menu" at bounding box center [1208, 222] width 250 height 44
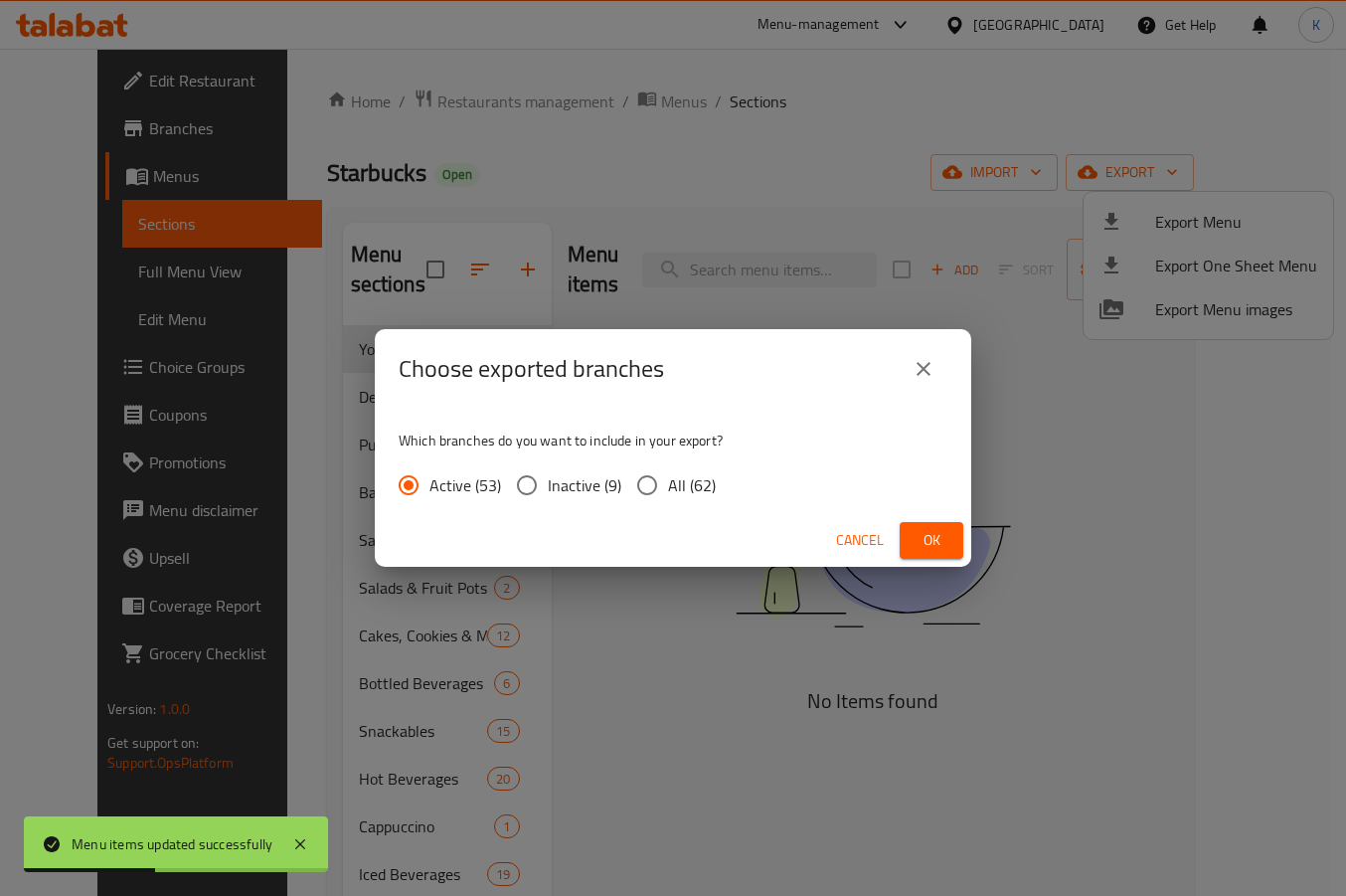
click at [673, 486] on span "All (62)" at bounding box center [692, 485] width 48 height 24
click at [669, 486] on input "All (62)" at bounding box center [648, 485] width 42 height 42
radio input "true"
click at [917, 532] on span "Ok" at bounding box center [932, 540] width 32 height 25
